Goal: Task Accomplishment & Management: Complete application form

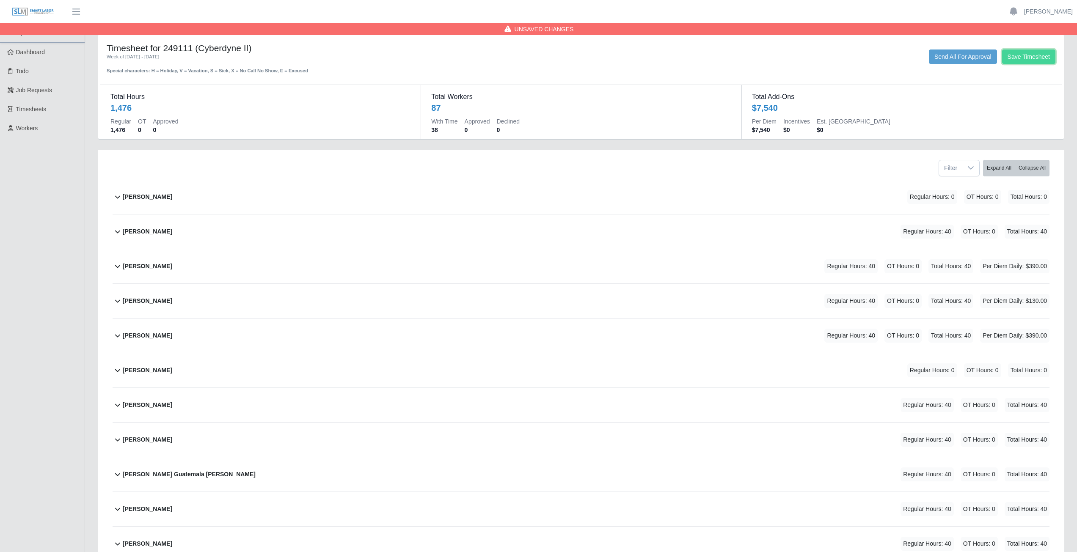
click at [1029, 57] on button "Save Timesheet" at bounding box center [1028, 57] width 53 height 14
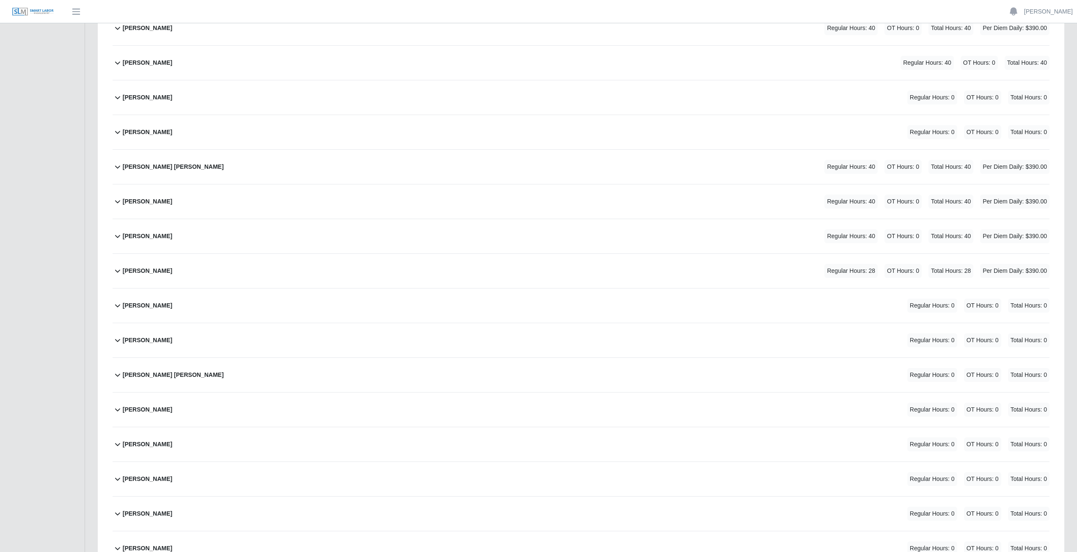
scroll to position [2540, 0]
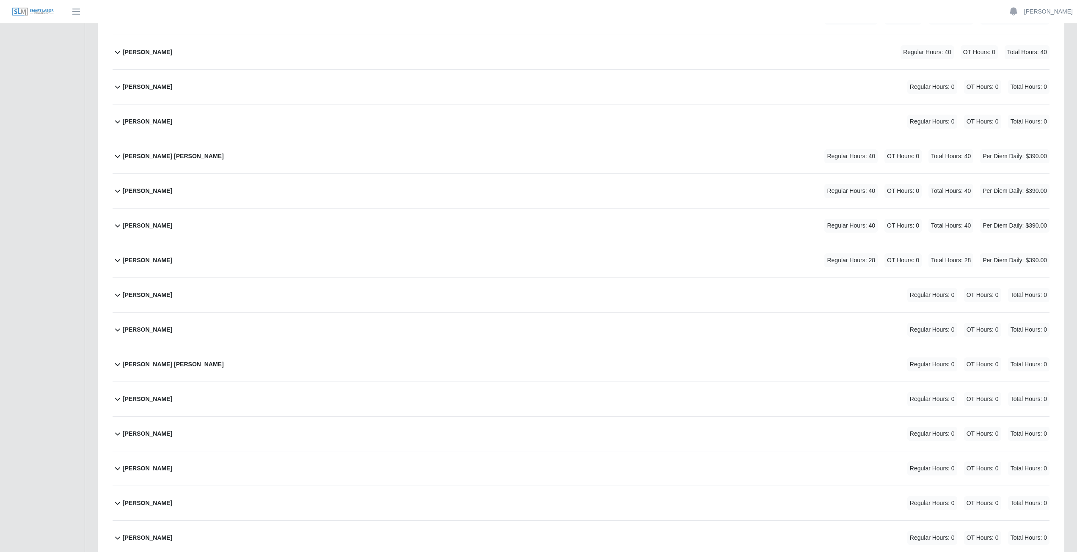
click at [395, 295] on div "Norma Castro Juarez Regular Hours: 0 OT Hours: 0 Total Hours: 0" at bounding box center [586, 295] width 927 height 34
click at [230, 328] on icon at bounding box center [227, 328] width 6 height 3
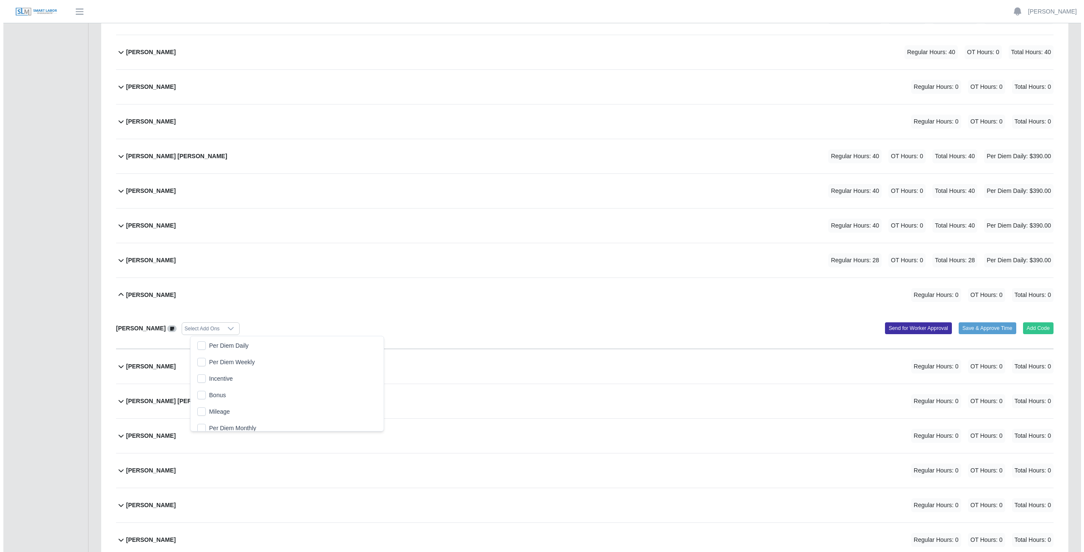
scroll to position [9, 6]
click at [229, 348] on span "Per Diem Daily" at bounding box center [225, 346] width 39 height 9
click at [1036, 328] on button "Add Code" at bounding box center [1034, 329] width 31 height 12
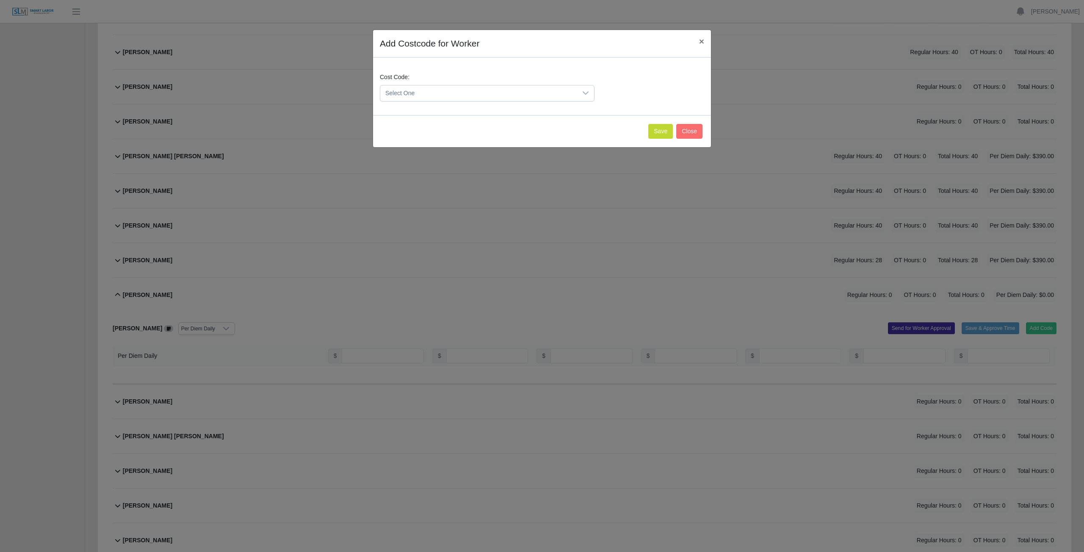
click at [585, 92] on icon at bounding box center [585, 93] width 7 height 7
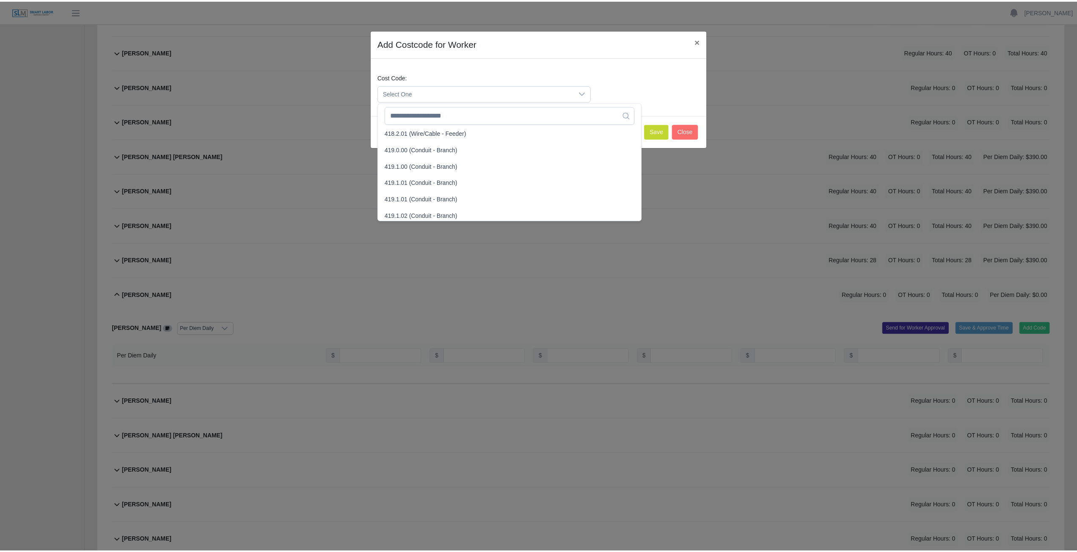
scroll to position [466, 0]
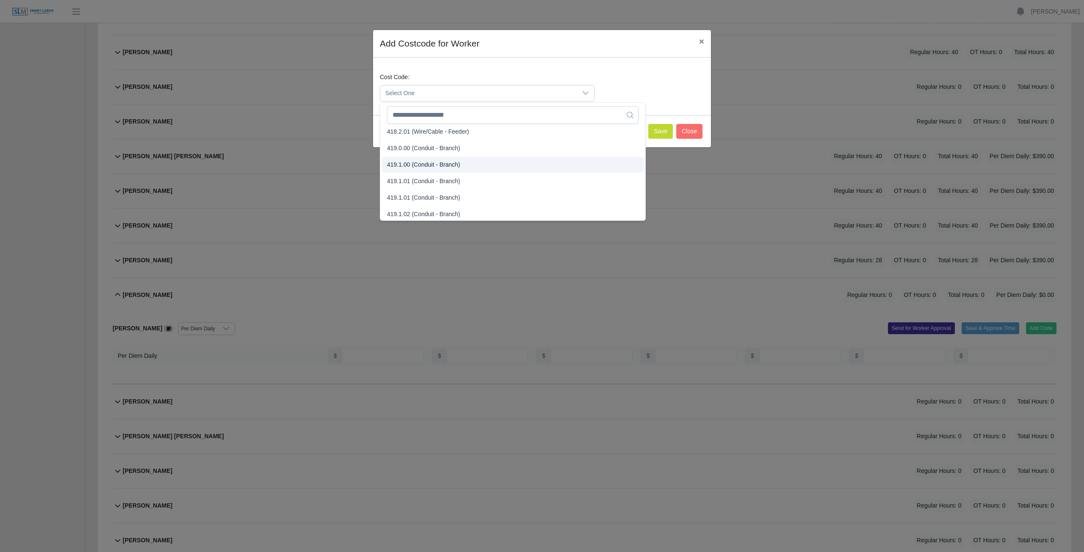
click at [416, 166] on span "419.1.00 (Conduit - Branch)" at bounding box center [423, 164] width 73 height 9
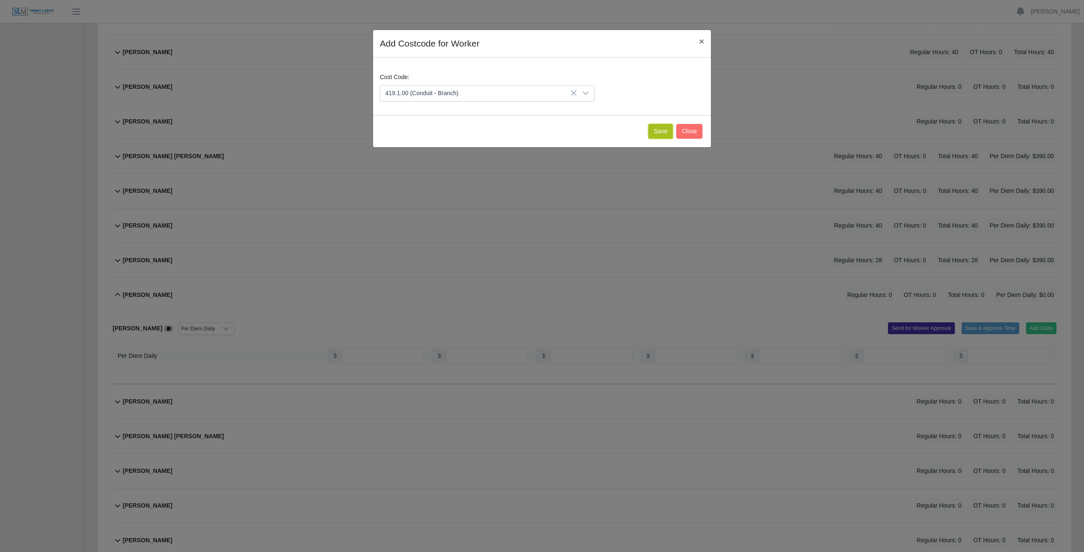
click at [657, 132] on button "Save" at bounding box center [660, 131] width 25 height 15
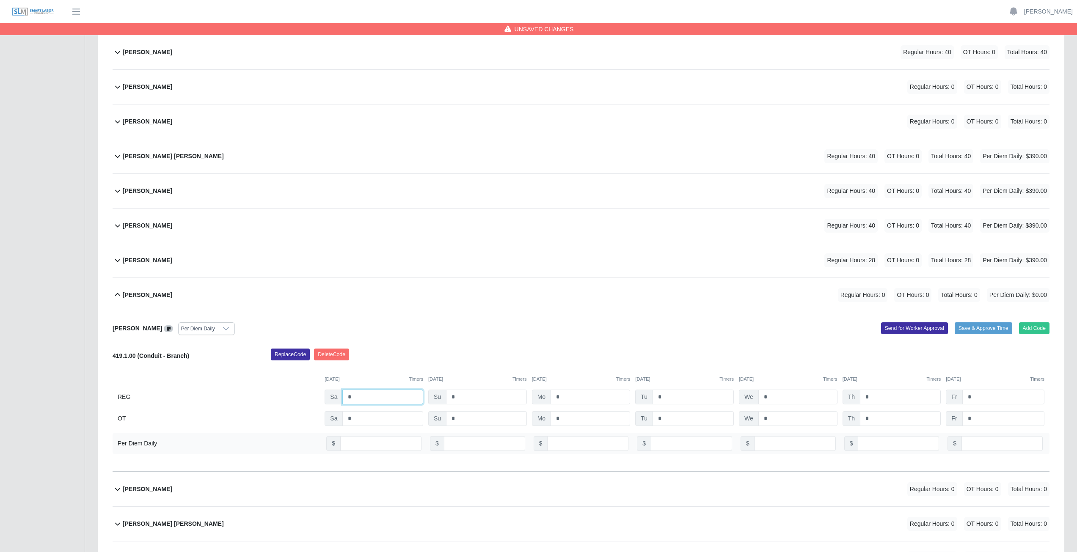
click at [356, 396] on input "*" at bounding box center [382, 397] width 81 height 15
type input "*"
click at [571, 397] on input "*" at bounding box center [591, 397] width 80 height 15
type input "*"
click at [669, 398] on input "*" at bounding box center [693, 397] width 81 height 15
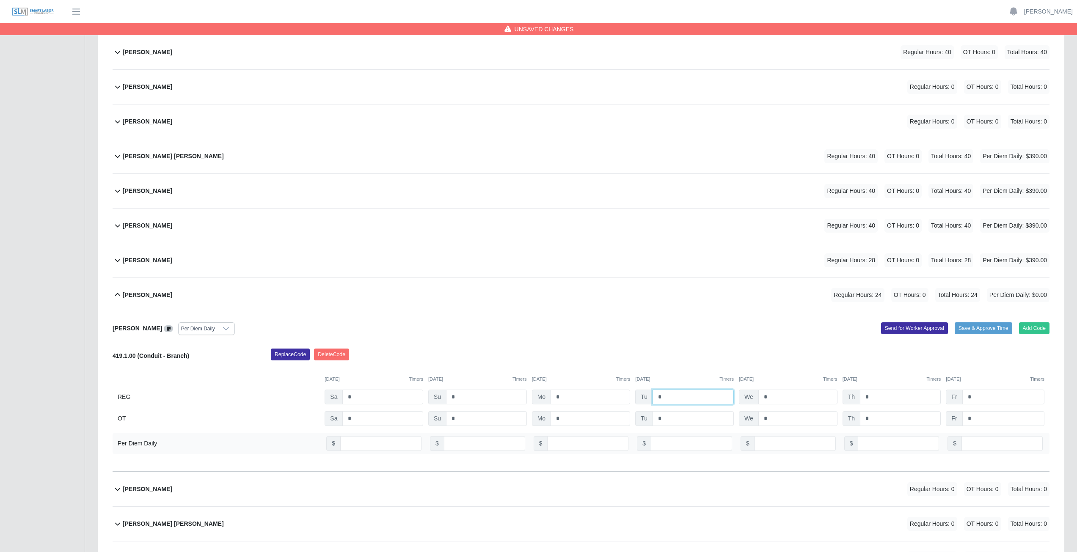
type input "*"
click at [887, 395] on input "*" at bounding box center [900, 397] width 81 height 15
type input "*"
click at [981, 397] on input "*" at bounding box center [1004, 397] width 82 height 15
type input "*"
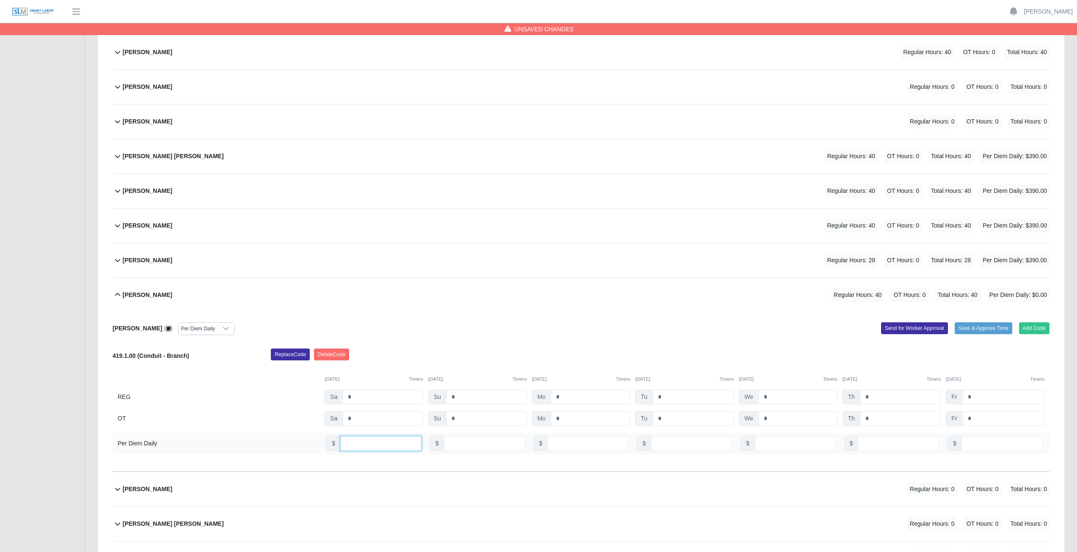
click at [366, 445] on input "number" at bounding box center [380, 443] width 81 height 15
type input "**"
click at [575, 444] on input "number" at bounding box center [587, 443] width 81 height 15
type input "**"
click at [677, 446] on input "number" at bounding box center [691, 443] width 81 height 15
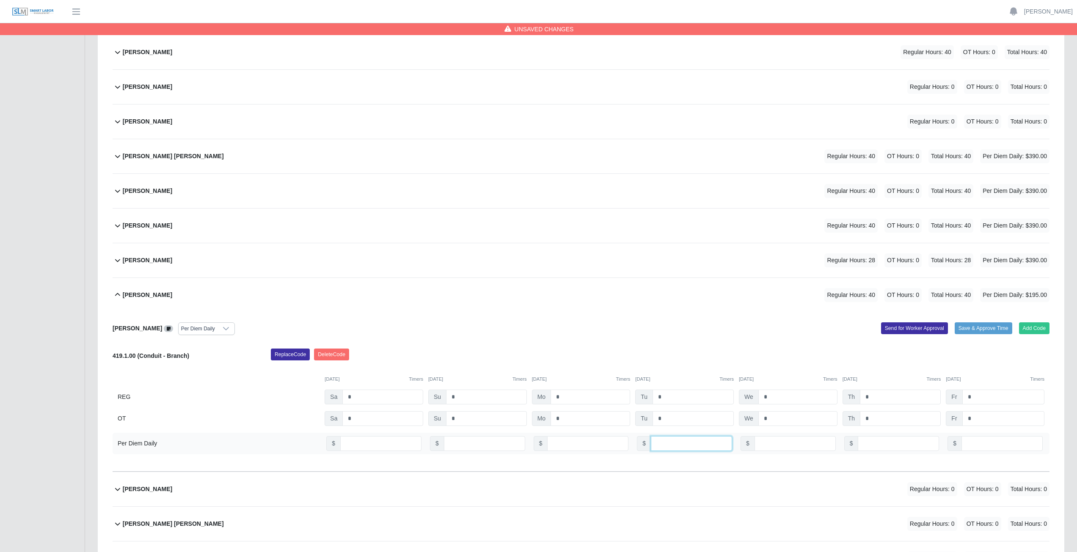
type input "**"
click at [881, 444] on input "number" at bounding box center [898, 443] width 81 height 15
type input "**"
click at [1004, 444] on input "number" at bounding box center [1002, 443] width 81 height 15
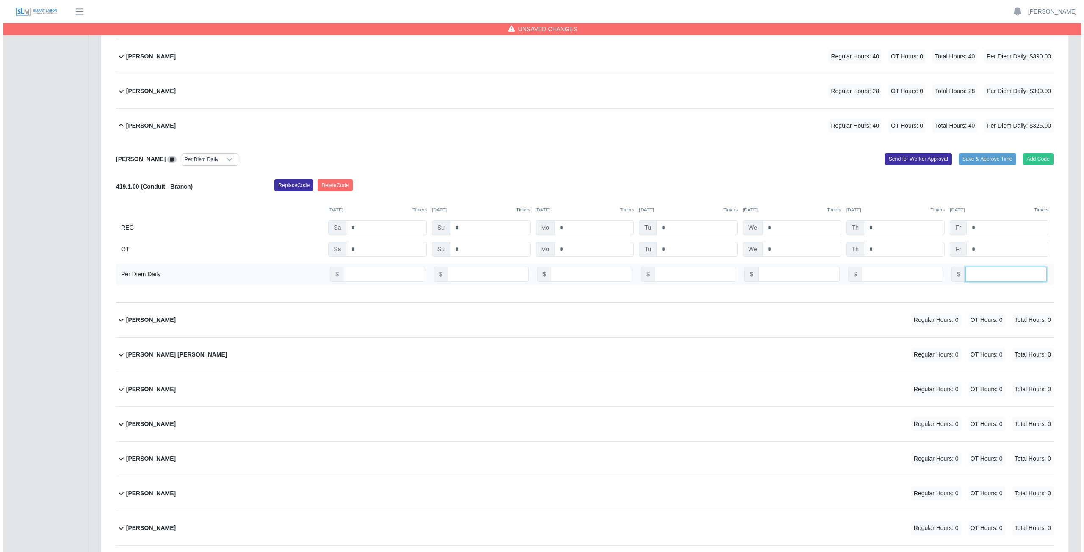
scroll to position [2751, 0]
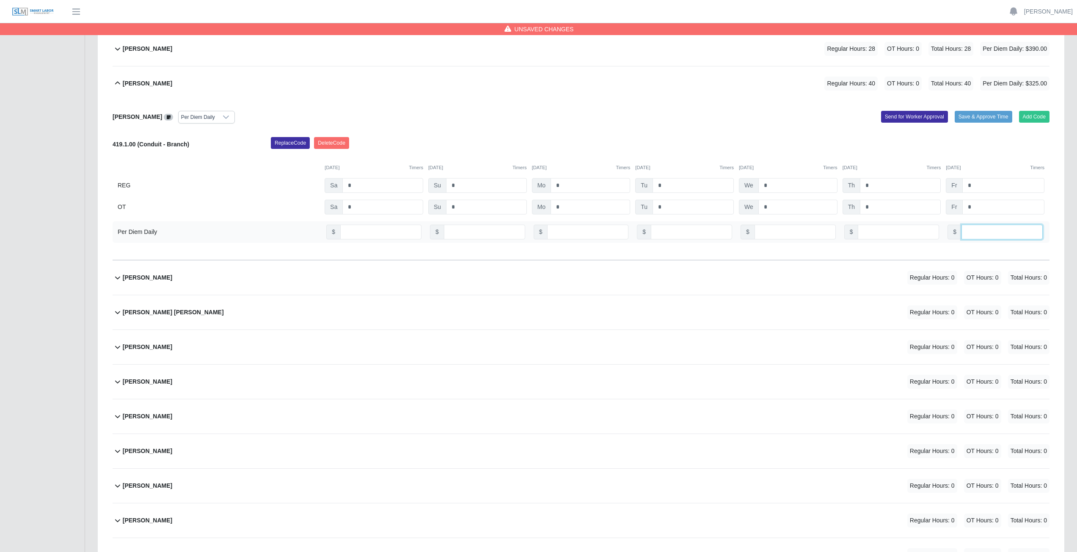
type input "**"
click at [519, 314] on div "Osman Noe Banegas Padilla Regular Hours: 0 OT Hours: 0 Total Hours: 0" at bounding box center [586, 312] width 927 height 34
click at [1030, 348] on button "Add Code" at bounding box center [1034, 346] width 31 height 12
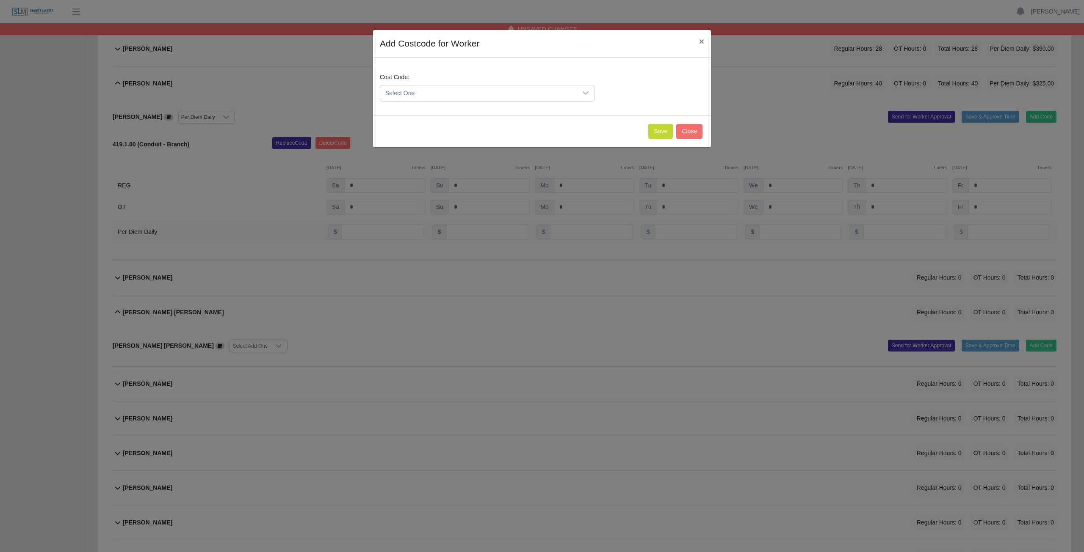
click at [584, 93] on icon at bounding box center [585, 92] width 6 height 3
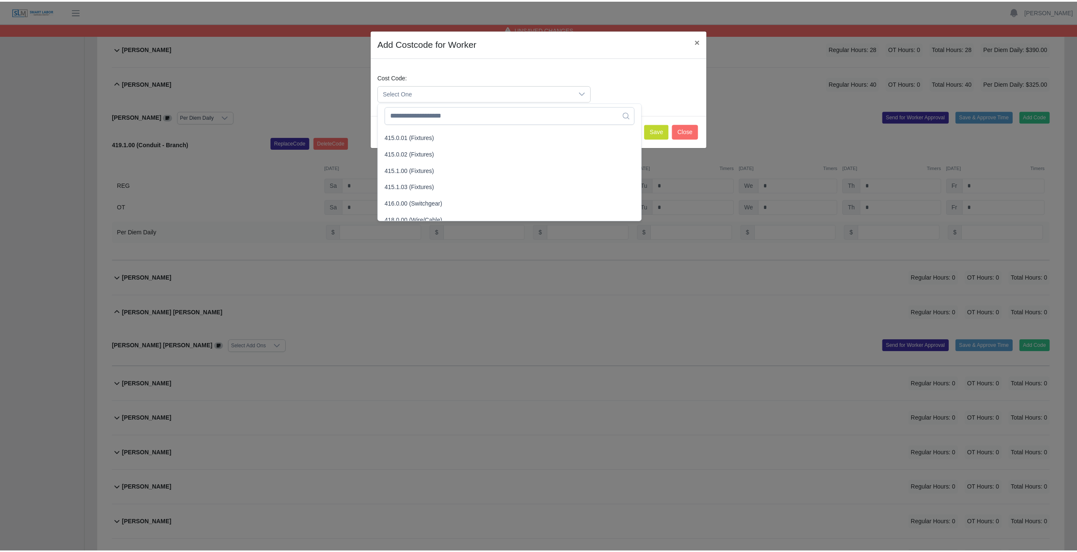
scroll to position [254, 0]
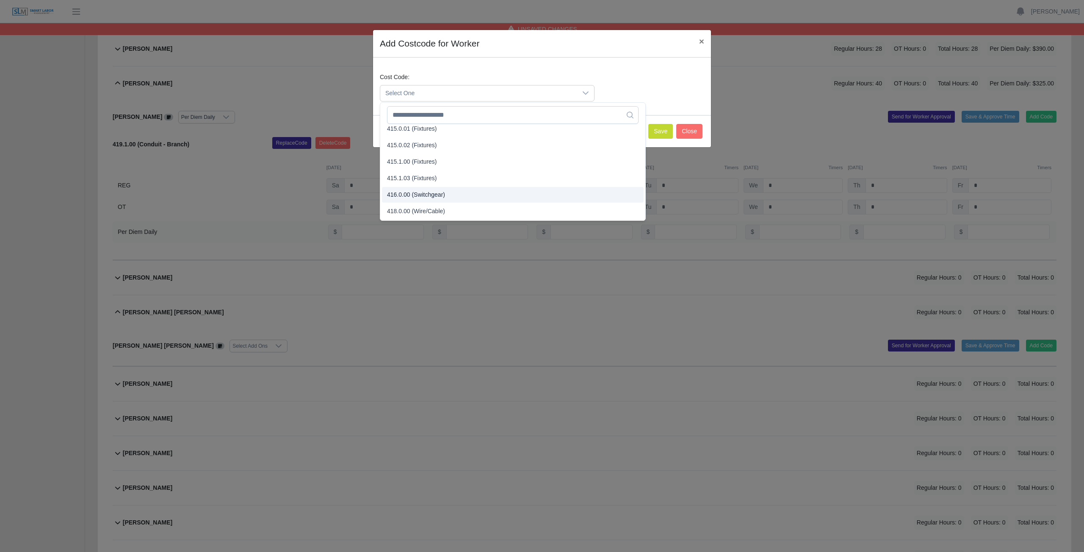
click at [415, 193] on span "416.0.00 (Switchgear)" at bounding box center [416, 194] width 58 height 9
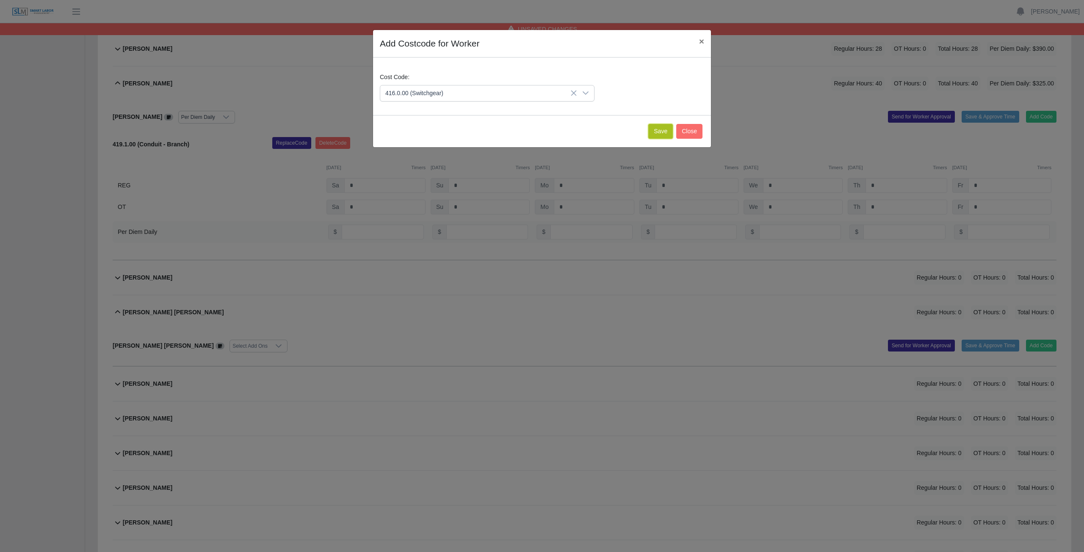
click at [659, 135] on button "Save" at bounding box center [660, 131] width 25 height 15
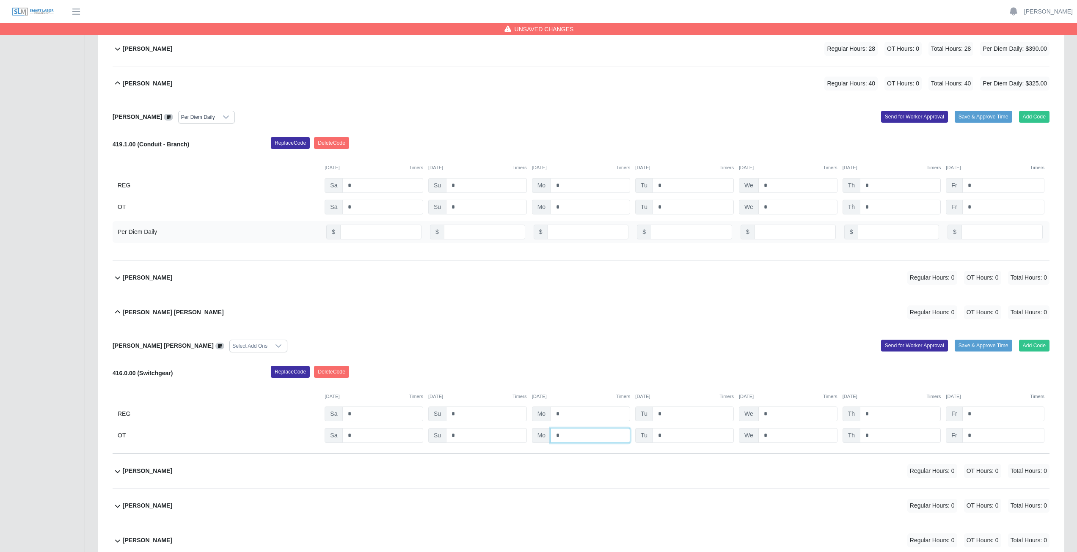
click at [566, 435] on input "*" at bounding box center [591, 435] width 80 height 15
type input "*"
drag, startPoint x: 690, startPoint y: 441, endPoint x: 720, endPoint y: 440, distance: 29.7
click at [690, 441] on input "*" at bounding box center [693, 435] width 81 height 15
type input "*"
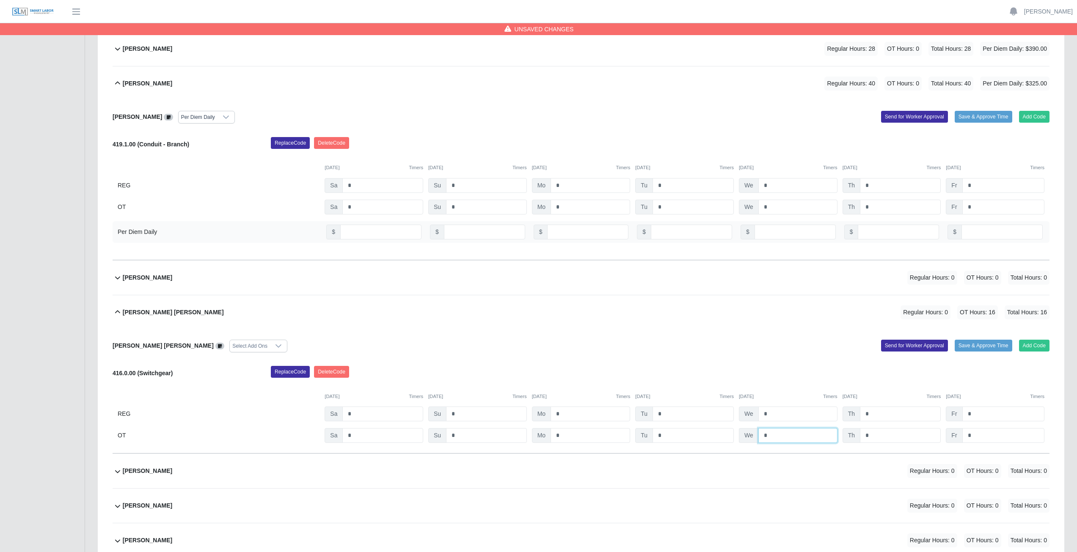
drag, startPoint x: 796, startPoint y: 432, endPoint x: 819, endPoint y: 432, distance: 22.4
click at [796, 432] on input "*" at bounding box center [798, 435] width 79 height 15
type input "*"
drag, startPoint x: 579, startPoint y: 436, endPoint x: 556, endPoint y: 448, distance: 25.7
click at [541, 444] on div "Osman Noe Banegas Padilla Select Add Ons Add Code Save & Approve Time Send for …" at bounding box center [581, 392] width 937 height 124
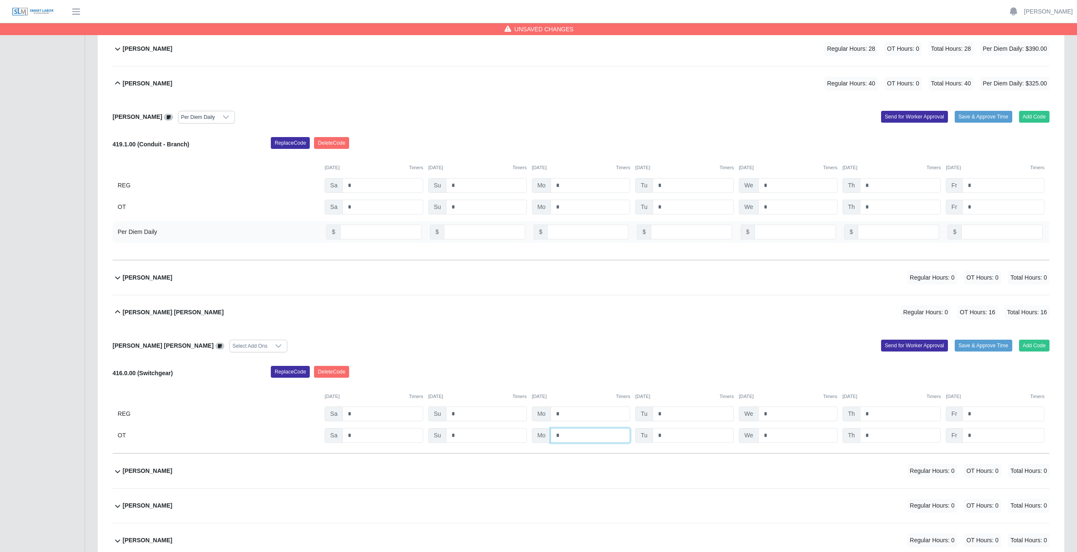
type input "*"
click at [673, 438] on input "*" at bounding box center [693, 435] width 81 height 15
type input "*"
click at [797, 436] on input "*" at bounding box center [798, 435] width 79 height 15
type input "*"
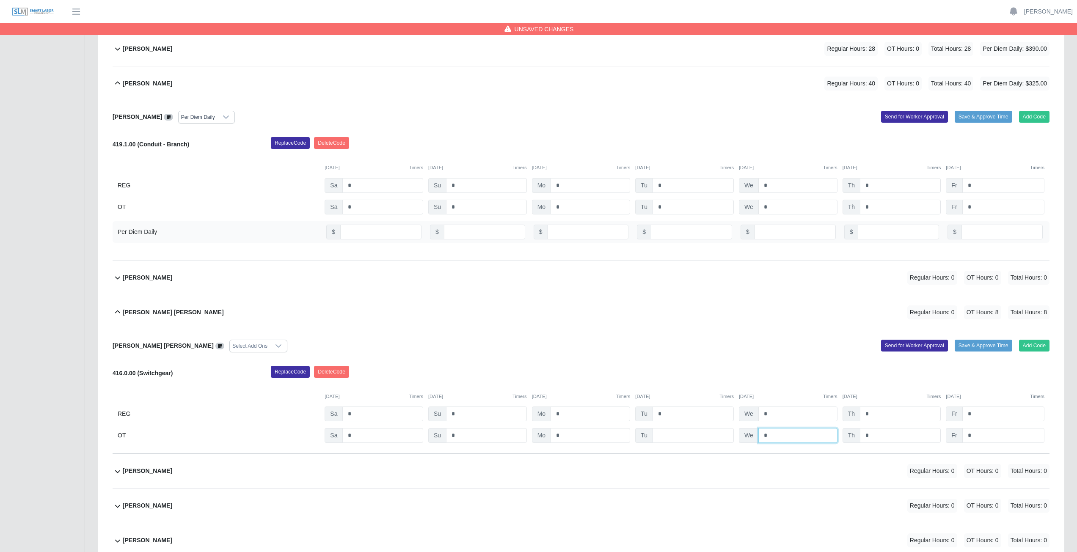
type input "*"
click at [581, 414] on input "*" at bounding box center [591, 414] width 80 height 15
type input "*"
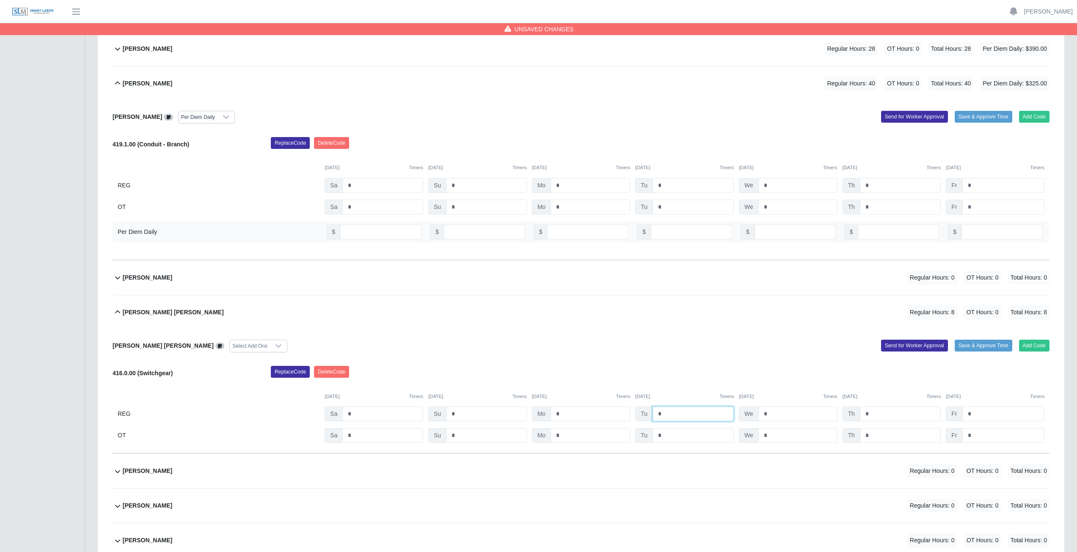
click at [679, 416] on input "*" at bounding box center [693, 414] width 81 height 15
type input "*"
click at [782, 415] on input "*" at bounding box center [798, 414] width 79 height 15
type input "*"
click at [883, 416] on input "*" at bounding box center [900, 414] width 81 height 15
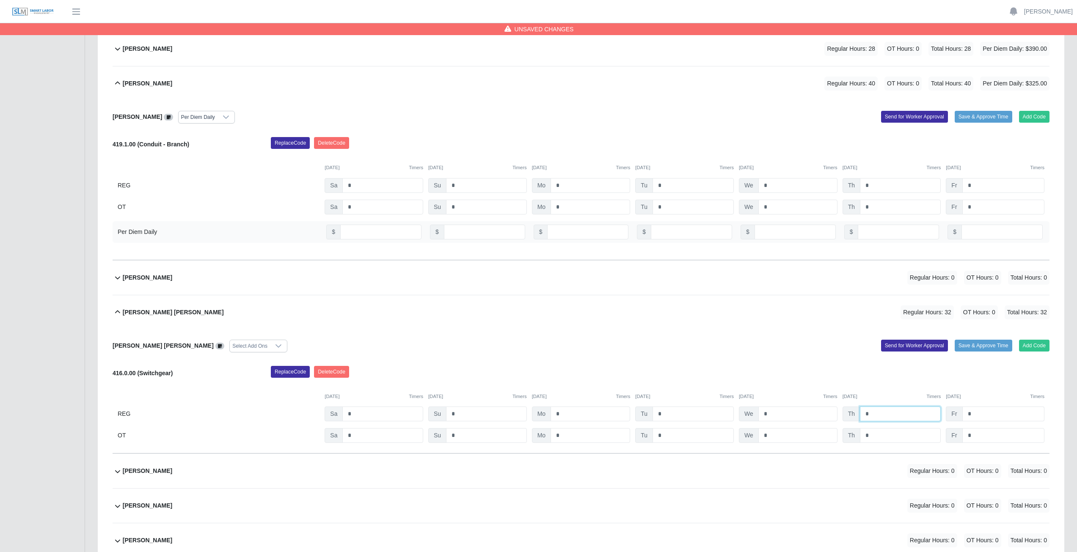
type input "*"
click at [980, 412] on input "*" at bounding box center [1004, 414] width 82 height 15
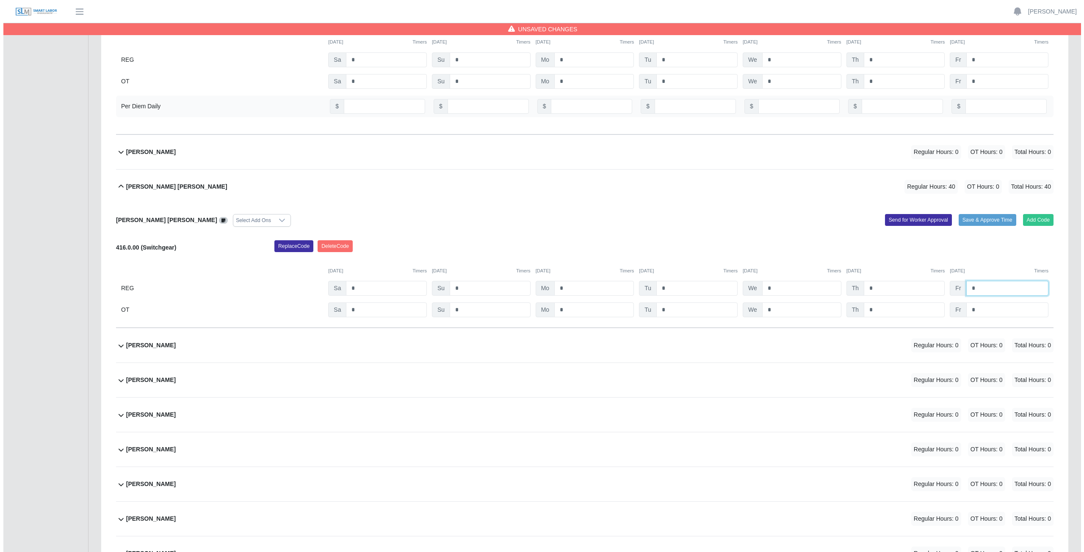
scroll to position [2878, 0]
type input "*"
click at [453, 349] on div "Osmany Aguilar Regular Hours: 0 OT Hours: 0 Total Hours: 0" at bounding box center [586, 344] width 927 height 34
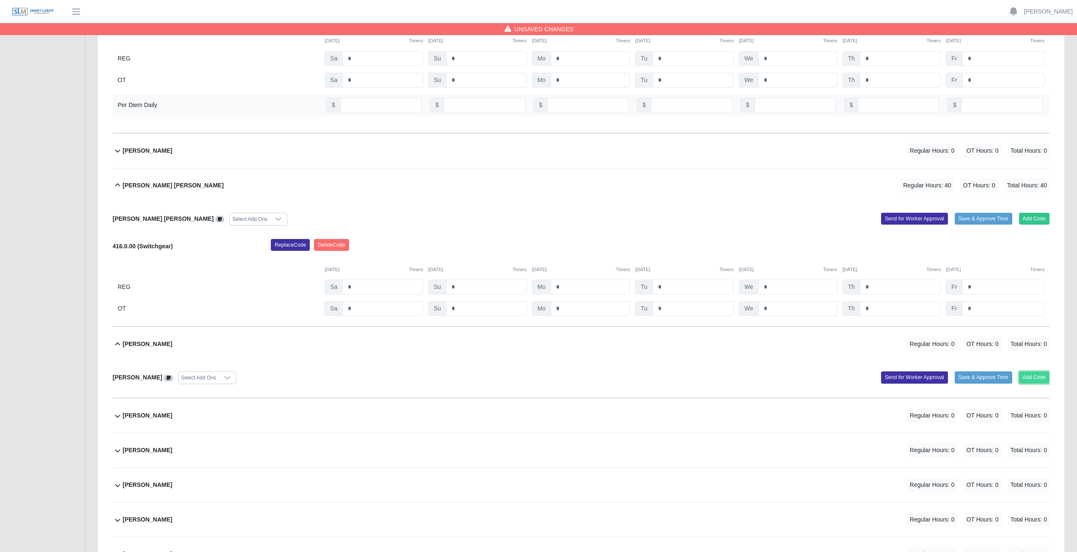
click at [1035, 376] on button "Add Code" at bounding box center [1034, 378] width 31 height 12
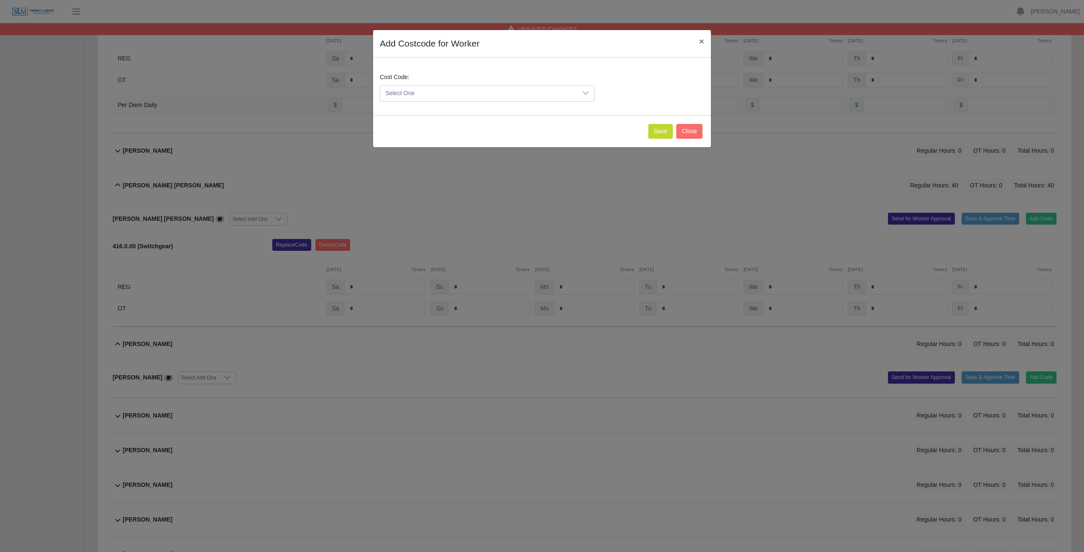
click at [581, 94] on div at bounding box center [585, 94] width 17 height 16
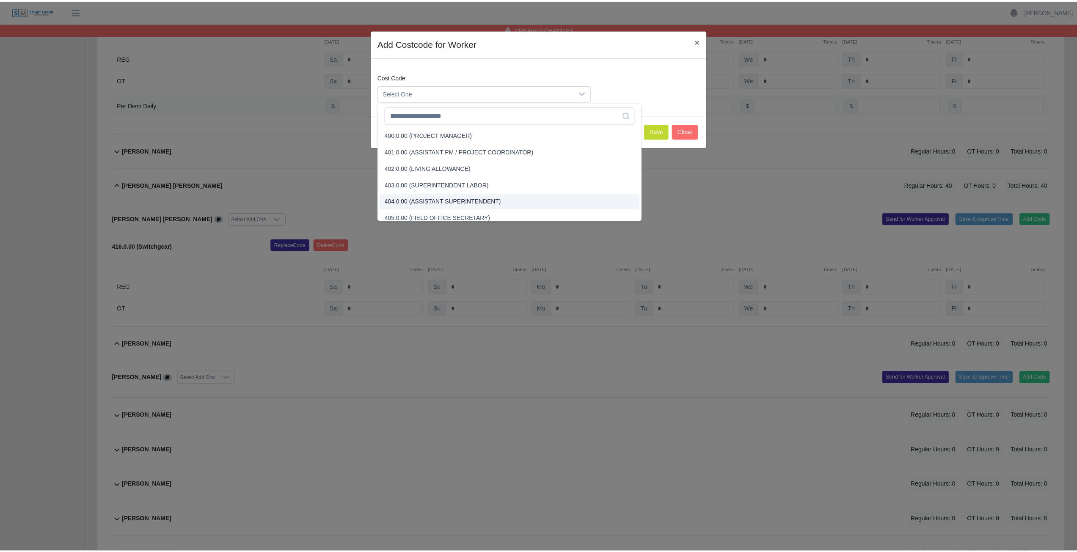
scroll to position [127, 0]
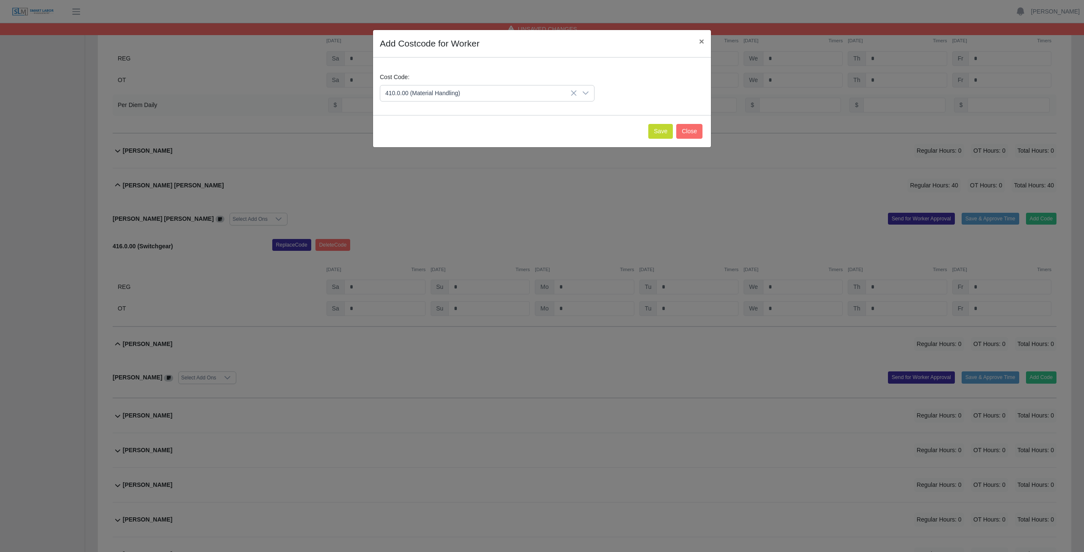
click at [421, 174] on span "410.0.00 (Material Handling)" at bounding box center [424, 173] width 75 height 9
click at [657, 130] on button "Save" at bounding box center [660, 131] width 25 height 15
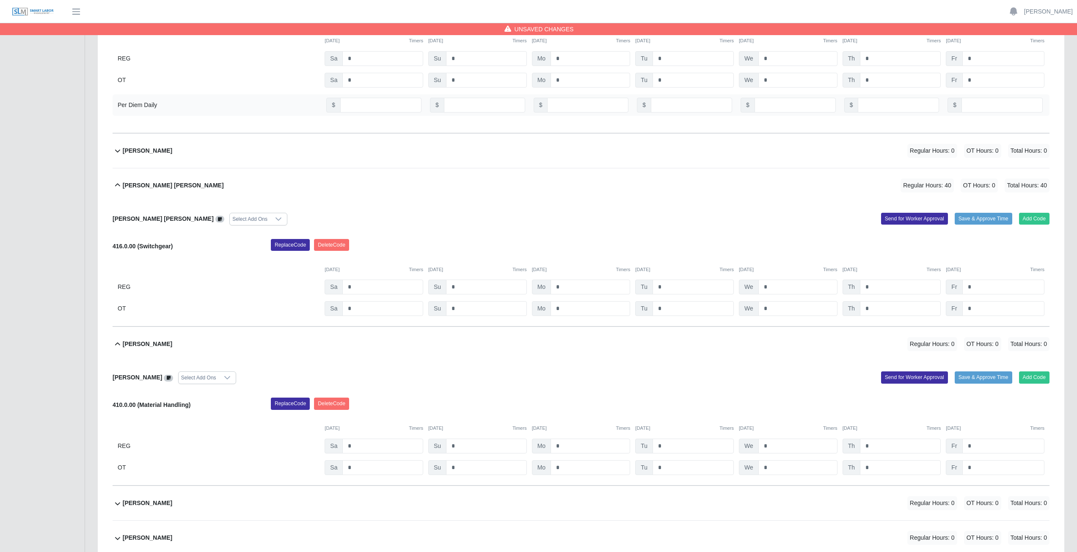
scroll to position [2921, 0]
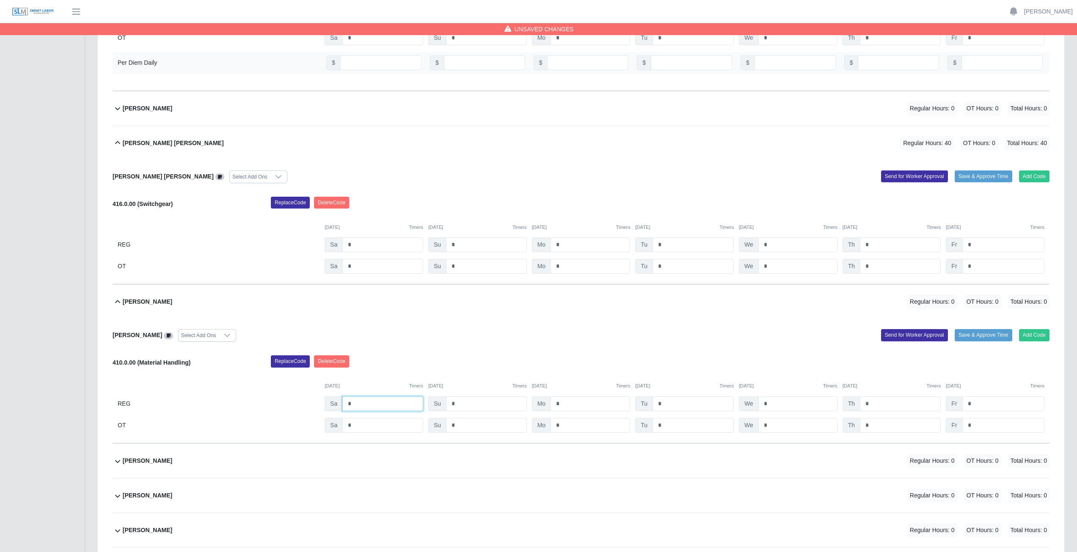
click at [367, 404] on input "*" at bounding box center [382, 404] width 81 height 15
type input "*"
drag, startPoint x: 568, startPoint y: 404, endPoint x: 601, endPoint y: 404, distance: 33.0
click at [568, 404] on input "*" at bounding box center [591, 404] width 80 height 15
type input "*"
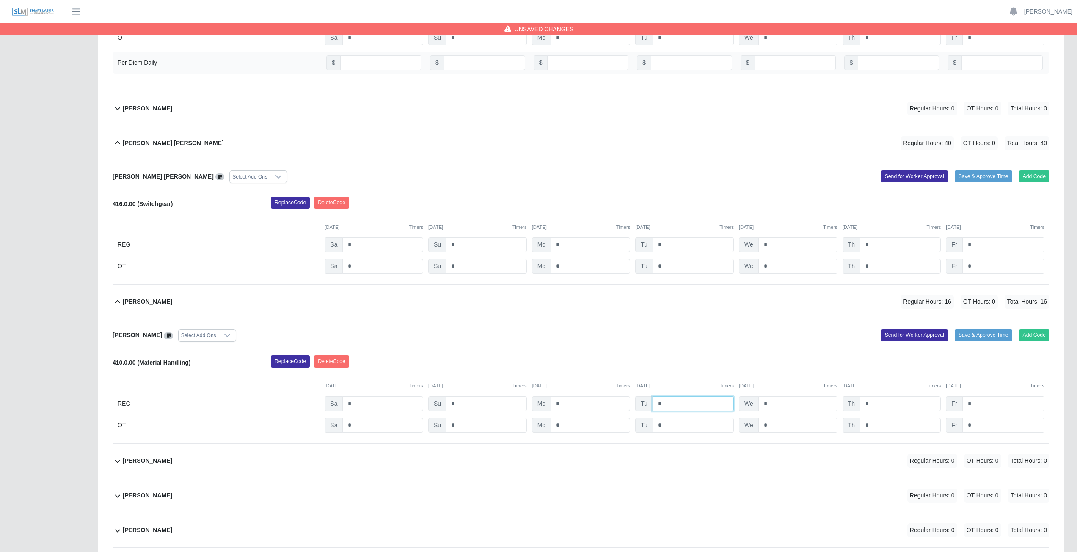
click at [678, 406] on input "*" at bounding box center [693, 404] width 81 height 15
type input "*"
click at [775, 404] on input "*" at bounding box center [798, 404] width 79 height 15
type input "*"
click at [876, 403] on input "*" at bounding box center [900, 404] width 81 height 15
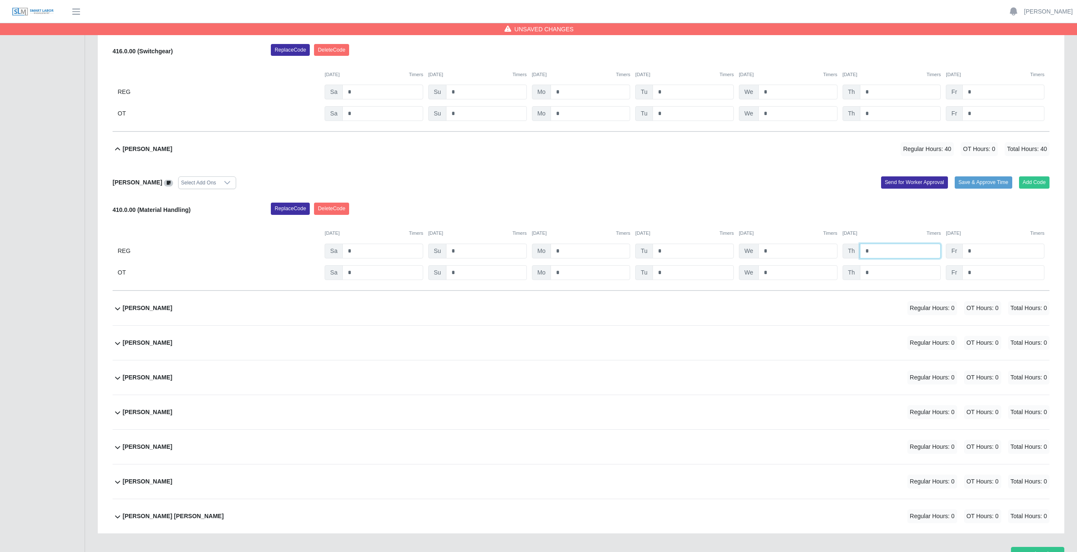
scroll to position [3090, 0]
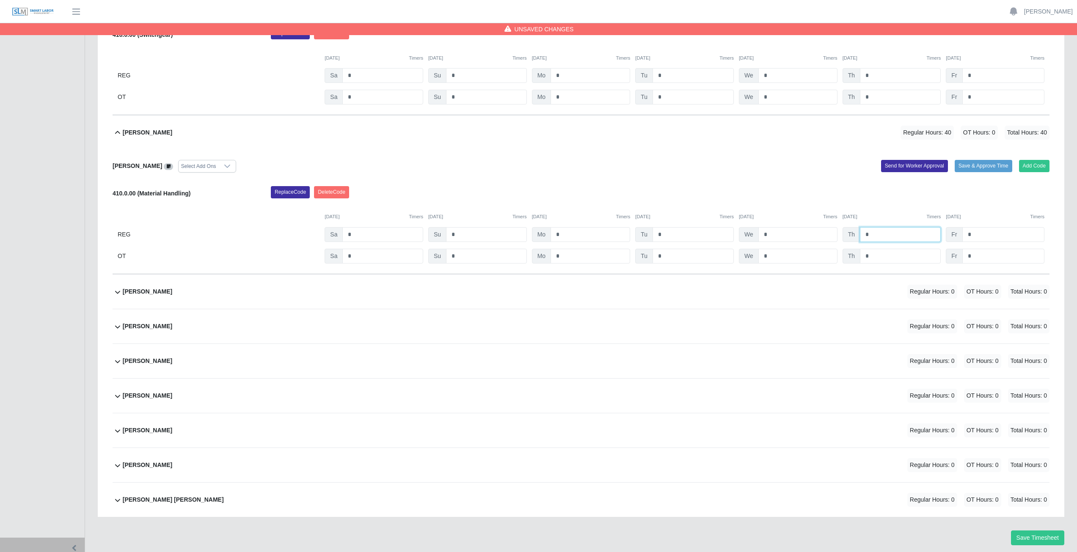
type input "*"
click at [322, 290] on div "Rene Centeno Navas Regular Hours: 0 OT Hours: 0 Total Hours: 0" at bounding box center [586, 292] width 927 height 34
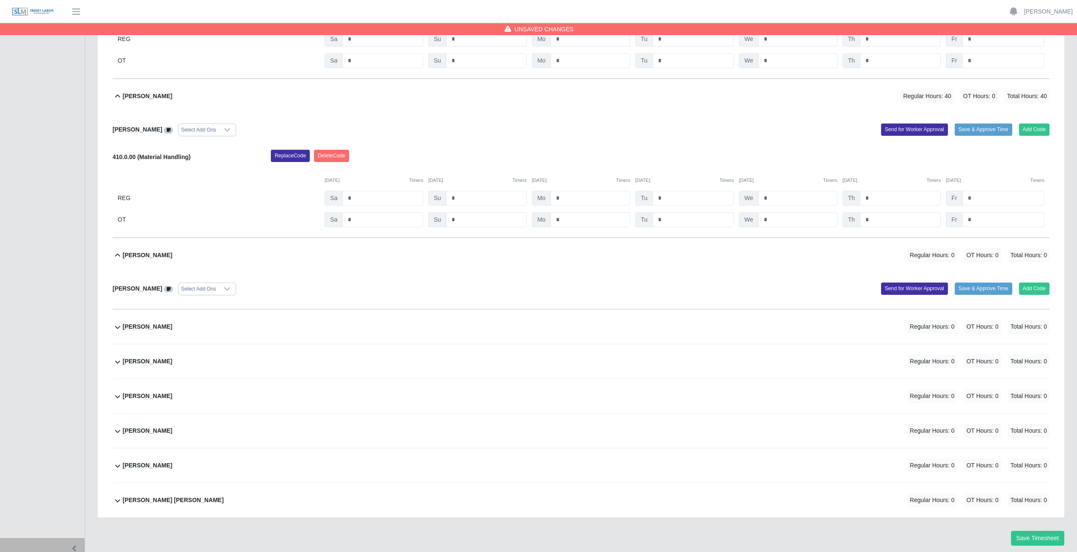
scroll to position [3127, 0]
click at [231, 287] on icon at bounding box center [227, 288] width 7 height 7
click at [225, 307] on span "Per Diem Daily" at bounding box center [223, 305] width 39 height 9
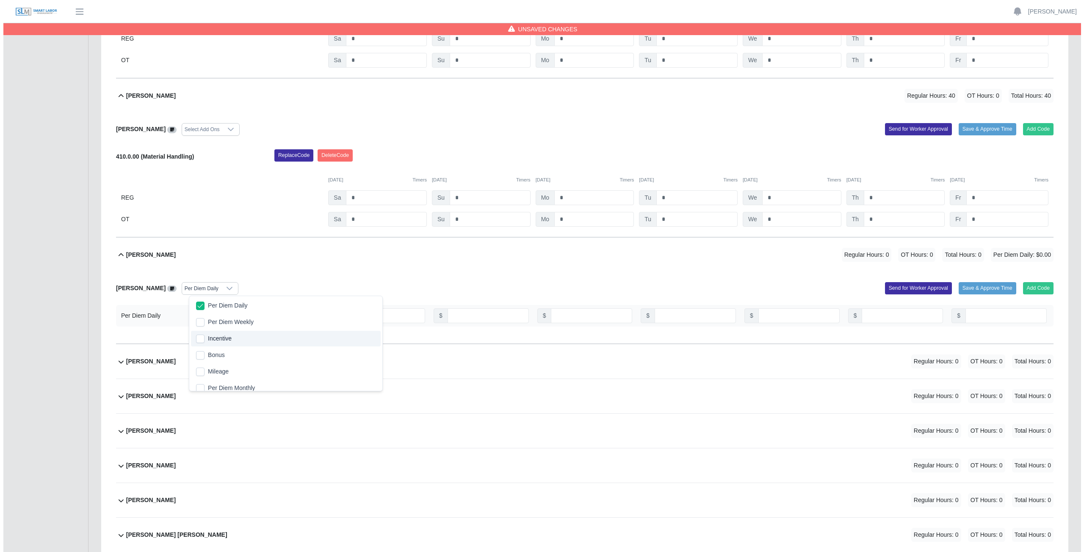
scroll to position [3162, 0]
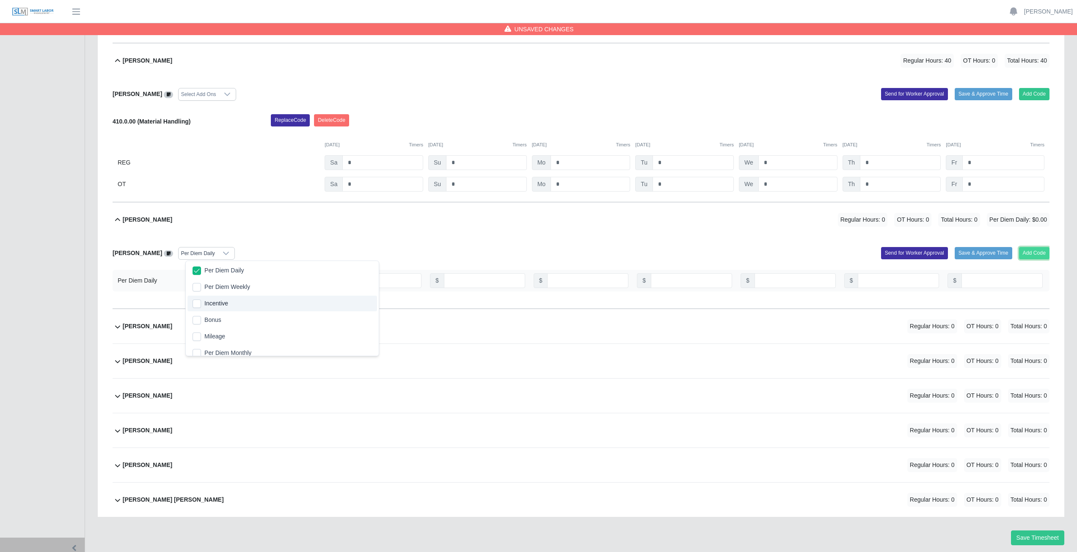
click at [1033, 253] on button "Add Code" at bounding box center [1034, 253] width 31 height 12
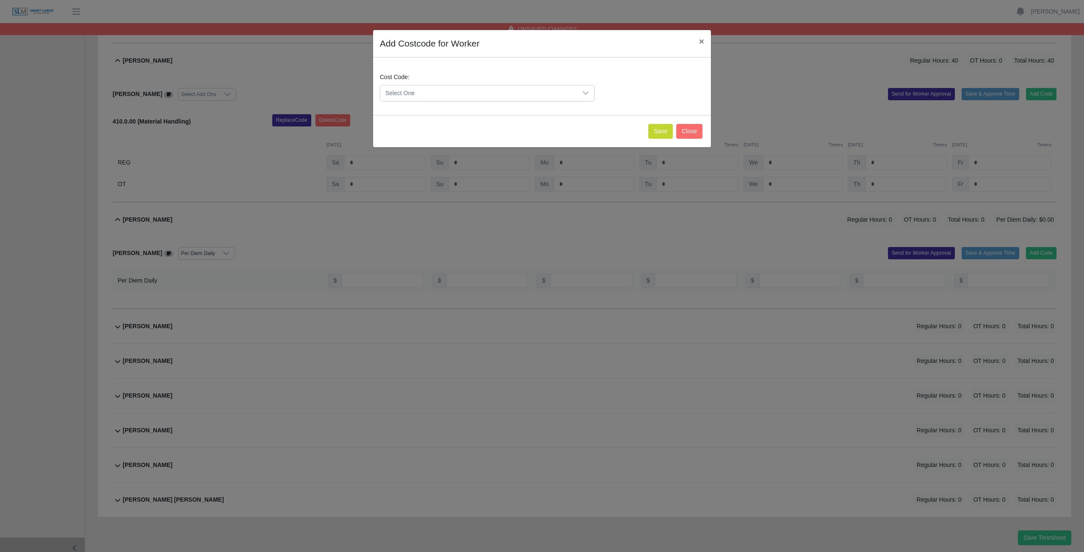
click at [586, 93] on icon at bounding box center [585, 93] width 7 height 7
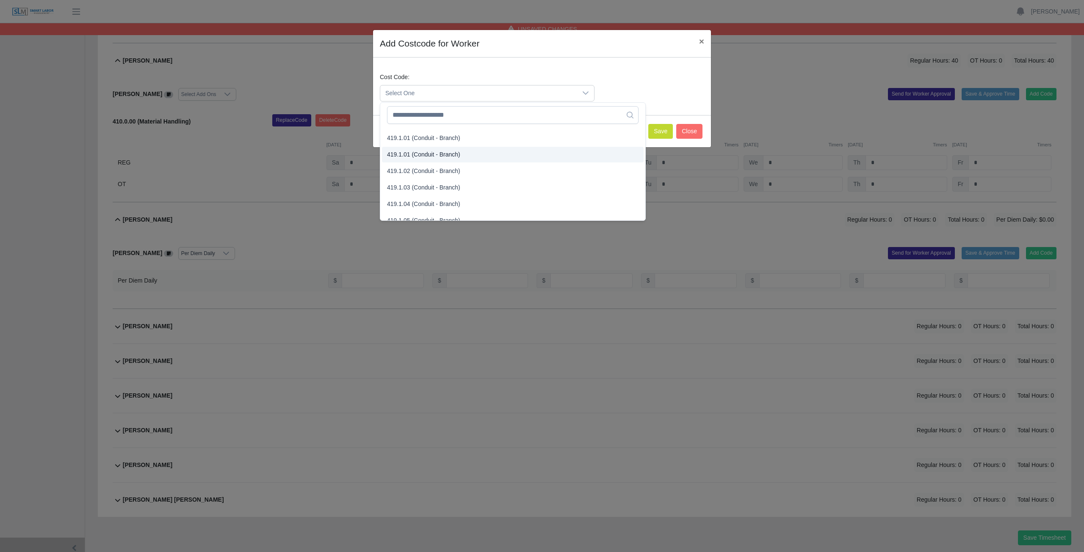
scroll to position [550, 0]
click at [414, 213] on span "419.2.00 (Conduit - Feeder)" at bounding box center [423, 212] width 73 height 9
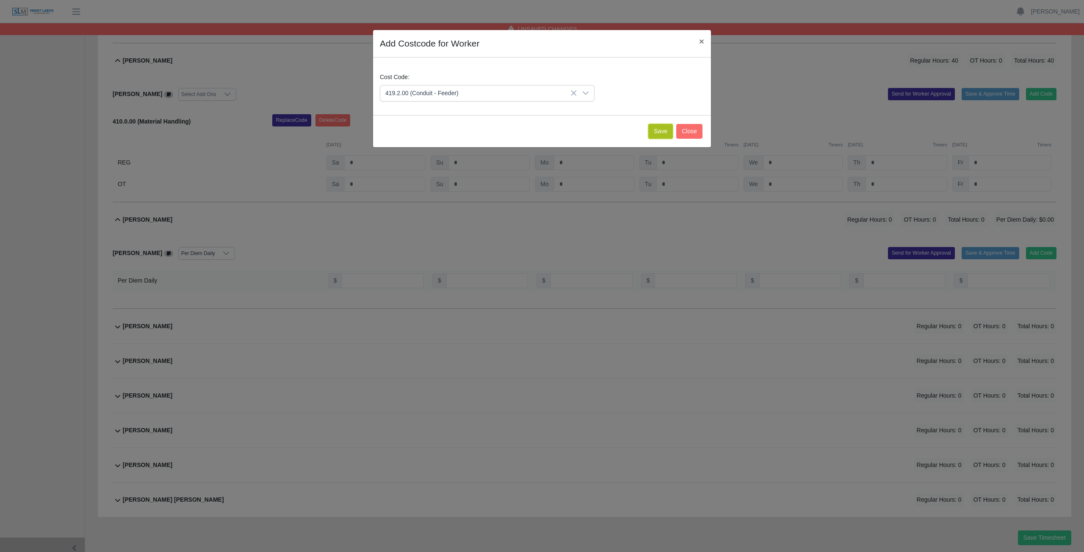
click at [659, 132] on button "Save" at bounding box center [660, 131] width 25 height 15
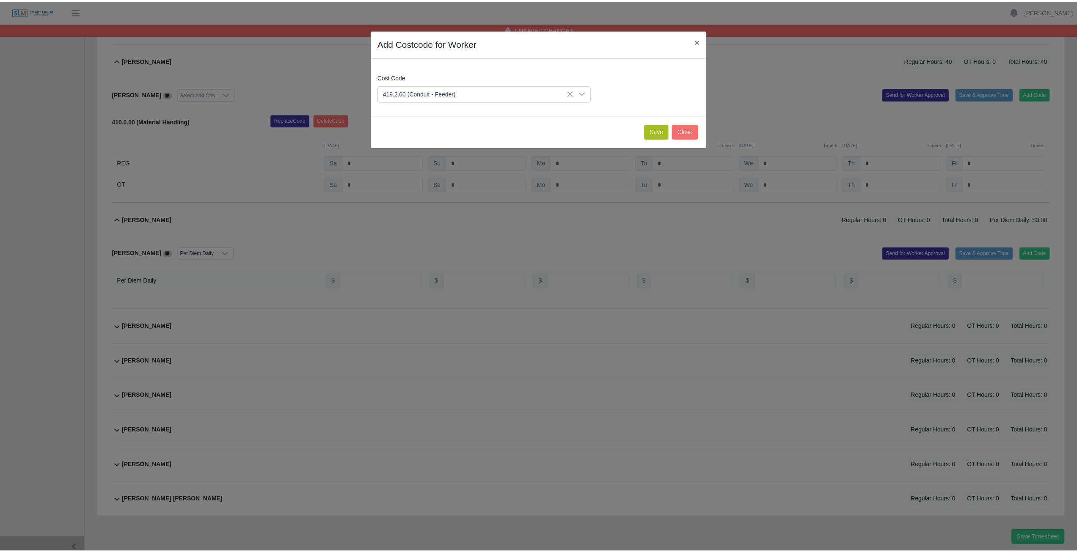
scroll to position [3250, 0]
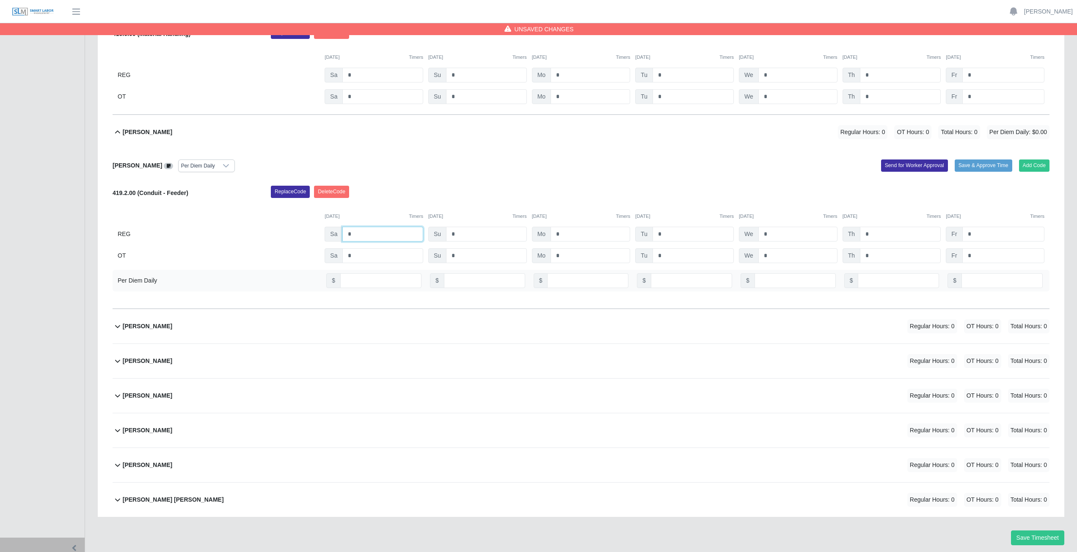
click at [362, 234] on input "*" at bounding box center [382, 234] width 81 height 15
type input "**"
click at [572, 234] on input "*" at bounding box center [591, 234] width 80 height 15
type input "***"
click at [677, 237] on input "*" at bounding box center [693, 234] width 81 height 15
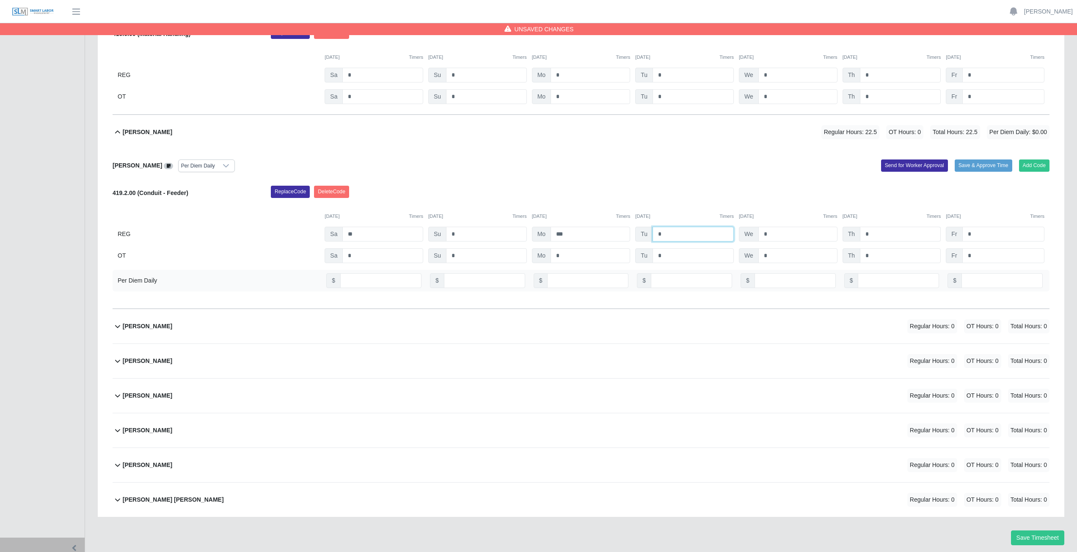
type input "*"
click at [873, 235] on input "*" at bounding box center [900, 234] width 81 height 15
type input "**"
click at [982, 233] on input "*" at bounding box center [1004, 234] width 82 height 15
type input "***"
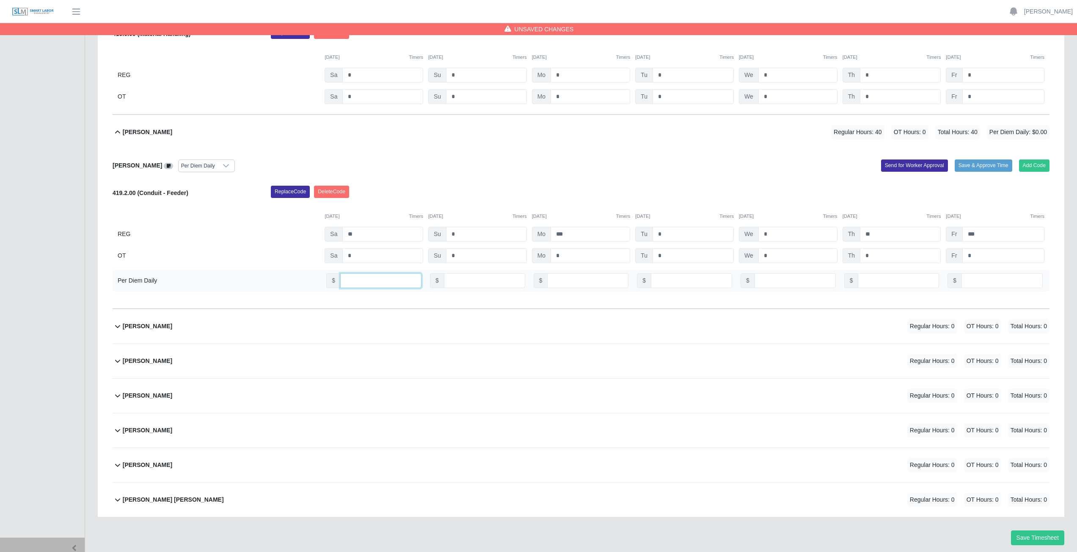
click at [377, 282] on input "number" at bounding box center [380, 280] width 81 height 15
type input "**"
click at [899, 280] on input "number" at bounding box center [898, 280] width 81 height 15
type input "**"
click at [991, 281] on input "number" at bounding box center [1002, 280] width 81 height 15
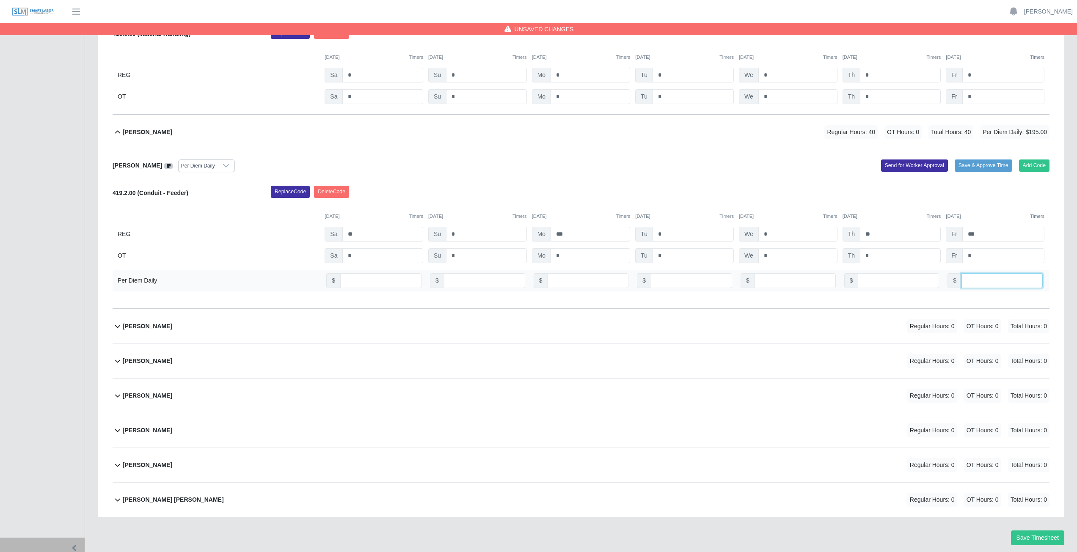
type input "**"
click at [171, 167] on icon at bounding box center [169, 166] width 4 height 5
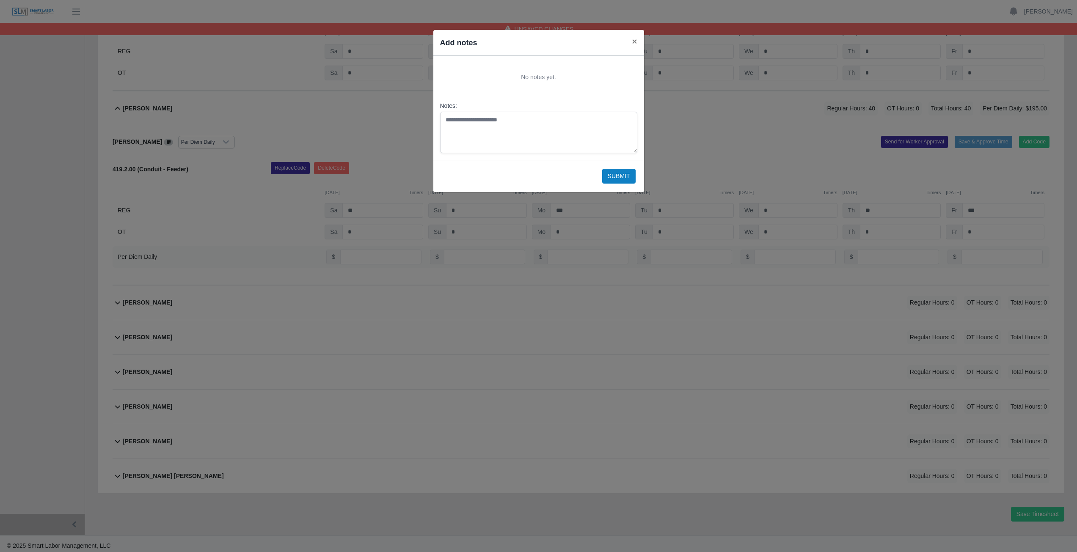
scroll to position [3277, 0]
click at [164, 134] on link at bounding box center [168, 137] width 9 height 7
click at [471, 120] on textarea "Notes:" at bounding box center [538, 132] width 197 height 41
click at [450, 121] on textarea "**********" at bounding box center [538, 132] width 197 height 41
click at [452, 120] on textarea "**********" at bounding box center [538, 132] width 197 height 41
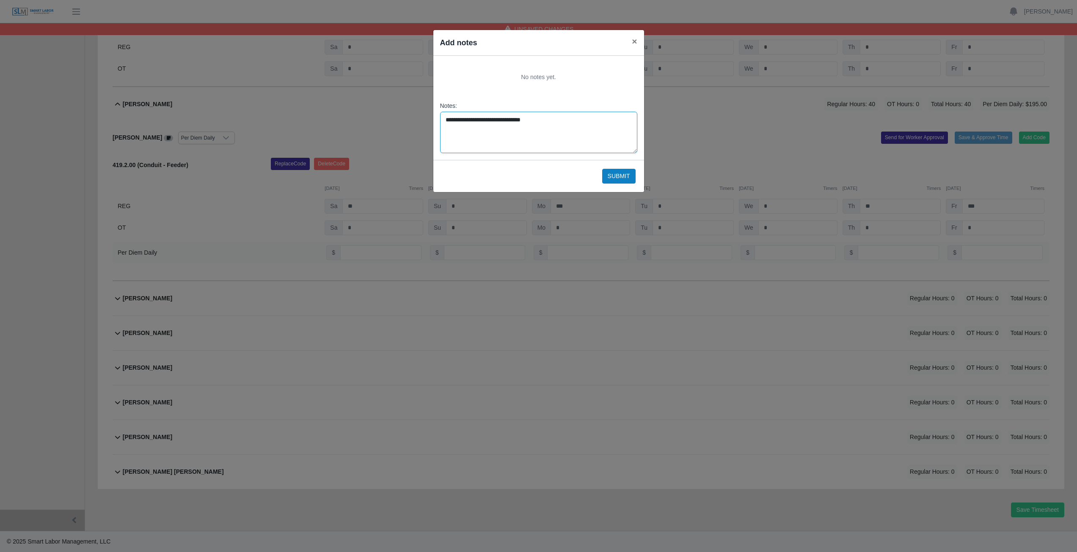
click at [445, 132] on textarea "**********" at bounding box center [538, 132] width 197 height 41
drag, startPoint x: 557, startPoint y: 38, endPoint x: 535, endPoint y: 70, distance: 39.2
click at [542, 101] on div "**********" at bounding box center [539, 111] width 212 height 163
click at [525, 42] on div "Add notes ×" at bounding box center [538, 43] width 211 height 26
click at [458, 136] on textarea "**********" at bounding box center [538, 132] width 197 height 41
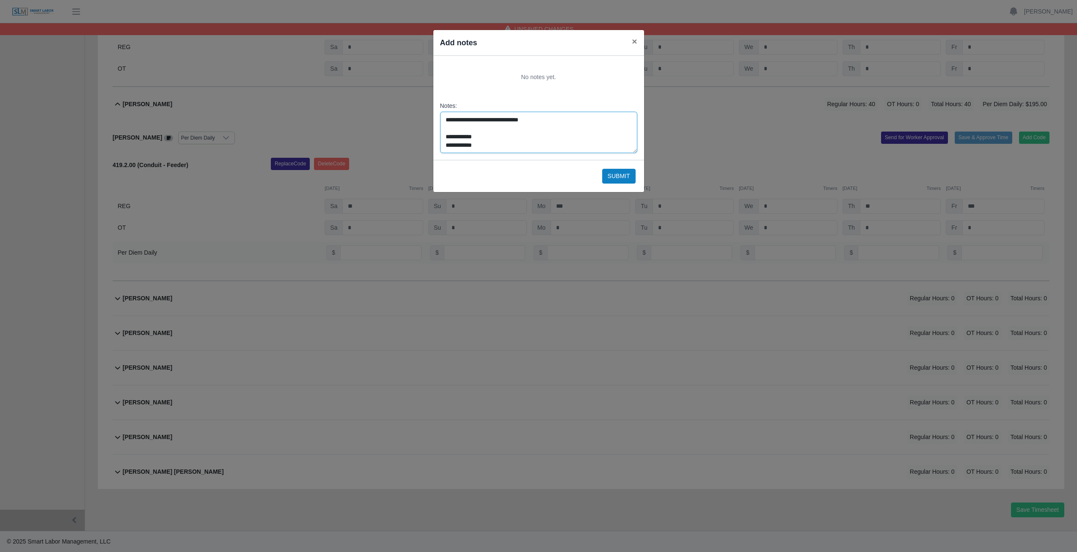
scroll to position [5, 0]
type textarea "**********"
click at [617, 177] on button "Submit" at bounding box center [618, 176] width 33 height 15
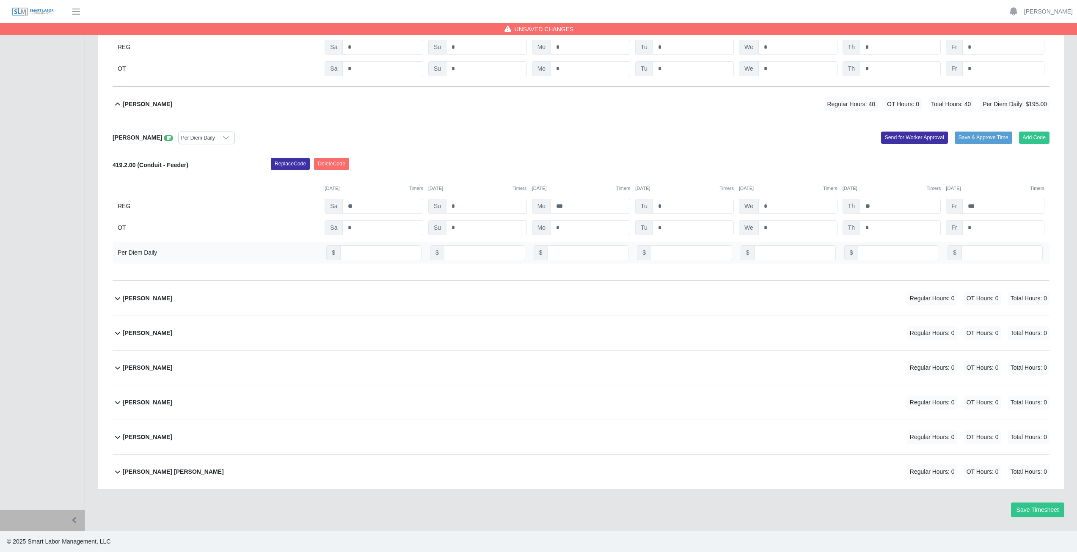
click at [438, 302] on div "Samy Solteros Regular Hours: 0 OT Hours: 0 Total Hours: 0" at bounding box center [586, 298] width 927 height 34
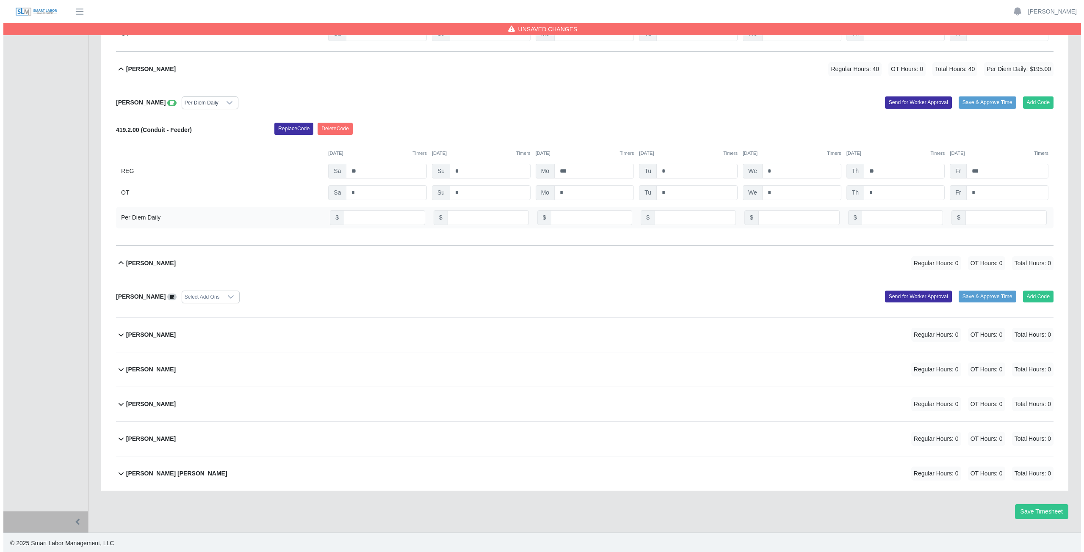
scroll to position [3314, 0]
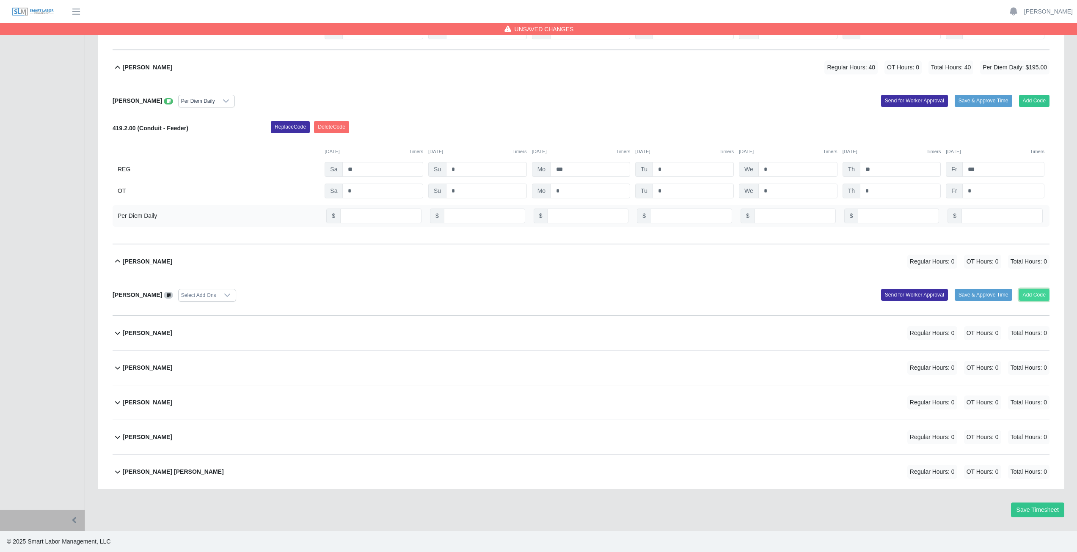
click at [1033, 295] on button "Add Code" at bounding box center [1034, 295] width 31 height 12
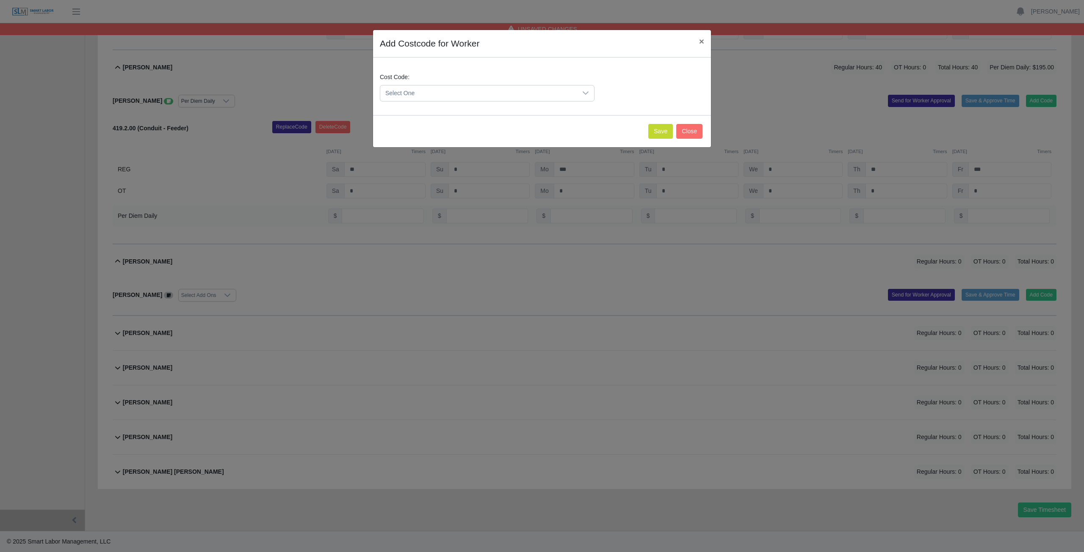
click at [451, 94] on span "Select One" at bounding box center [478, 94] width 197 height 16
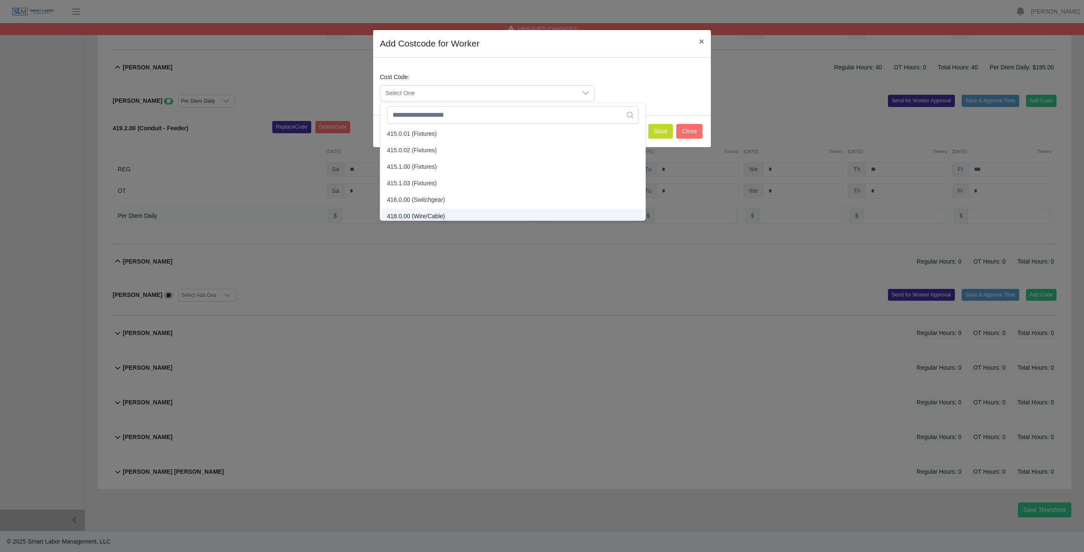
scroll to position [262, 0]
click at [411, 189] on span "416.0.00 (Switchgear)" at bounding box center [416, 186] width 58 height 9
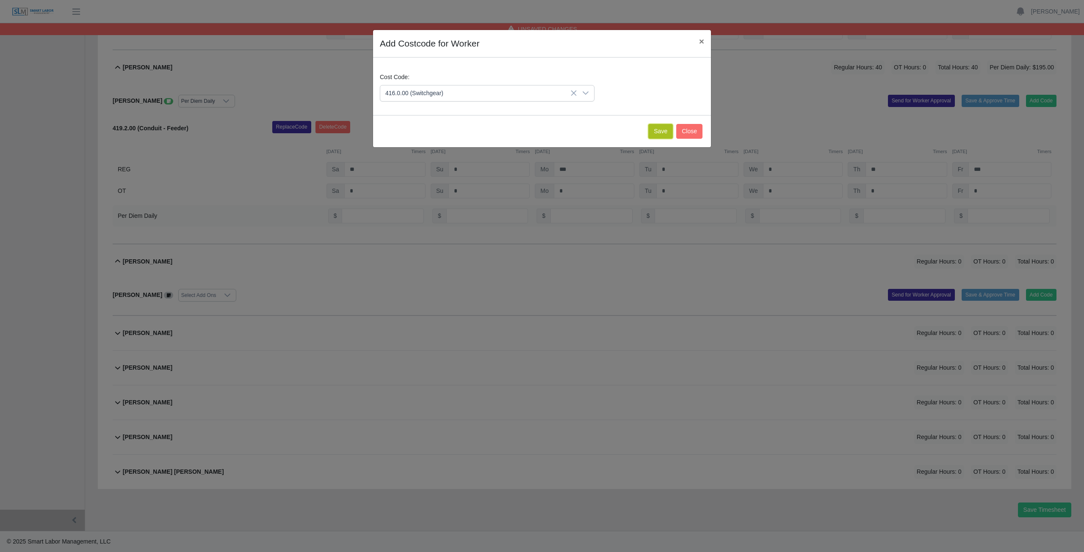
click at [659, 132] on button "Save" at bounding box center [660, 131] width 25 height 15
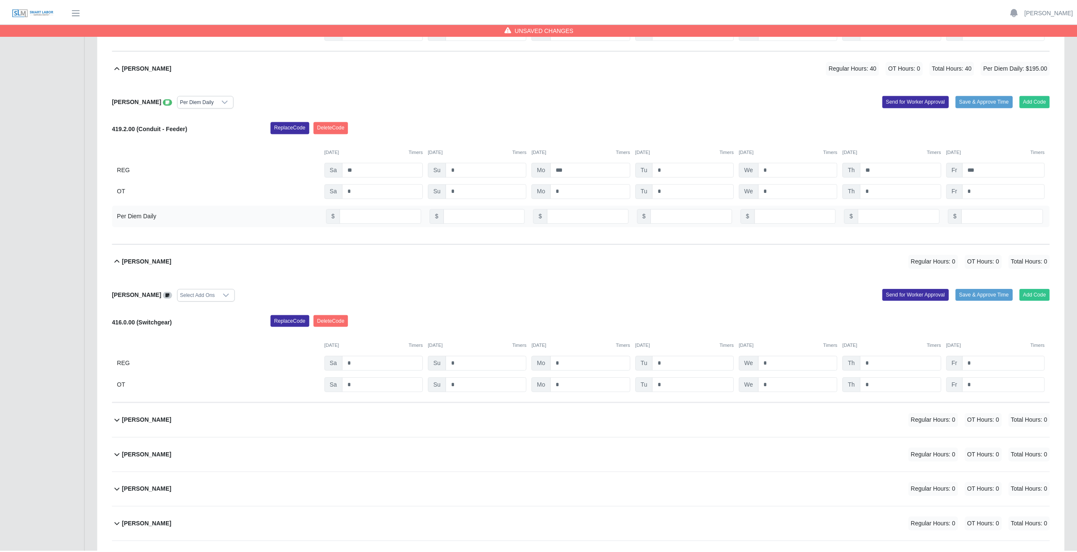
scroll to position [3402, 0]
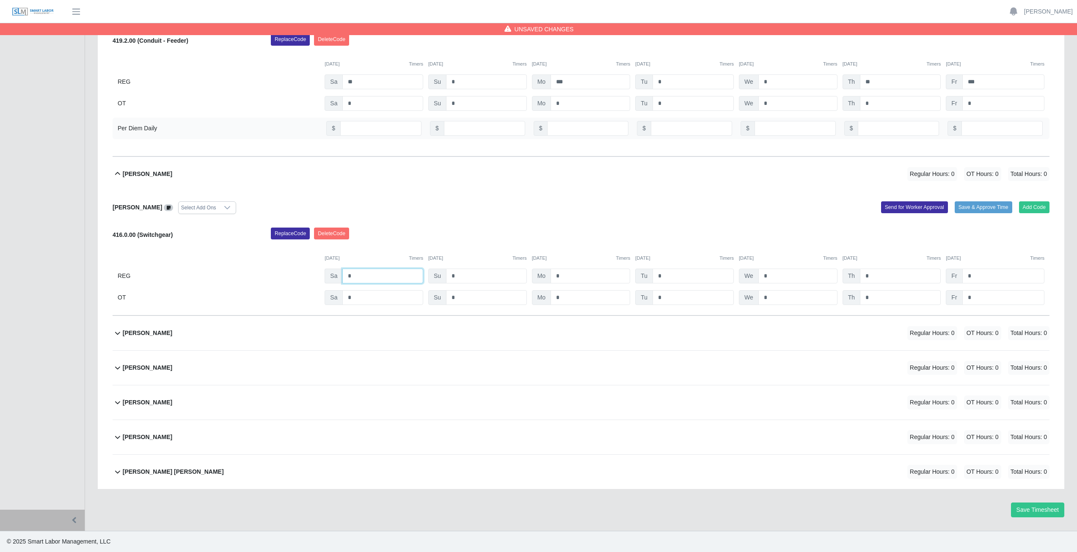
click at [356, 276] on input "*" at bounding box center [382, 276] width 81 height 15
type input "*"
click at [573, 277] on input "*" at bounding box center [591, 276] width 80 height 15
type input "*"
click at [671, 277] on input "*" at bounding box center [693, 276] width 81 height 15
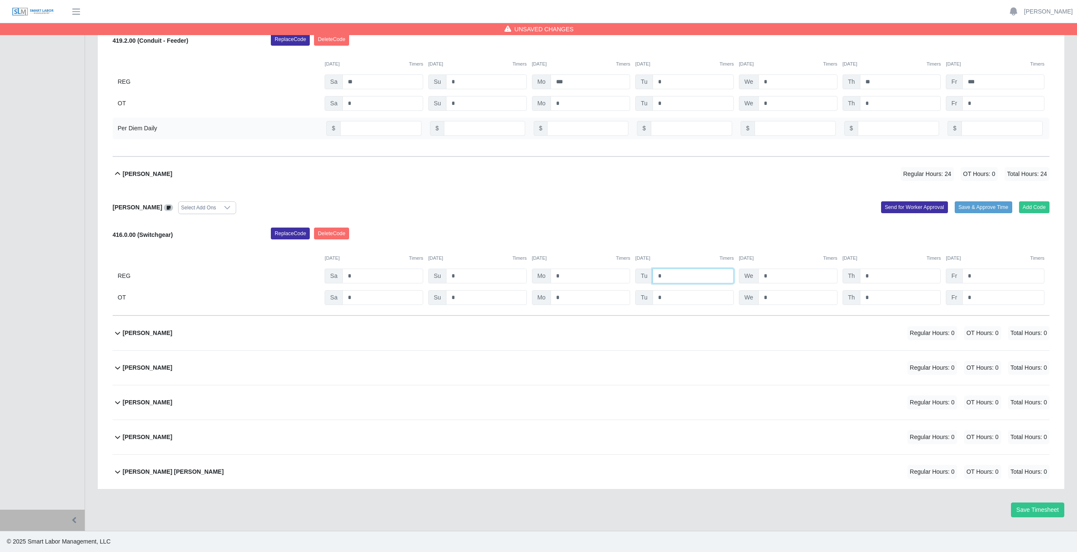
type input "*"
click at [771, 274] on input "*" at bounding box center [798, 276] width 79 height 15
type input "*"
click at [875, 276] on input "*" at bounding box center [900, 276] width 81 height 15
type input "*"
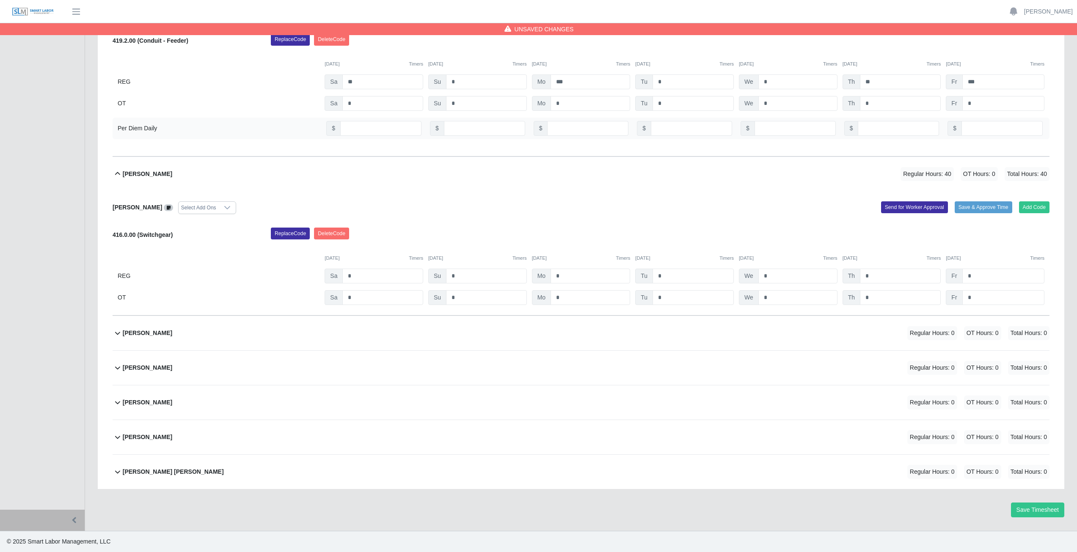
click at [290, 334] on div "Tomas Zaldivar Velazquez Regular Hours: 0 OT Hours: 0 Total Hours: 0" at bounding box center [586, 333] width 927 height 34
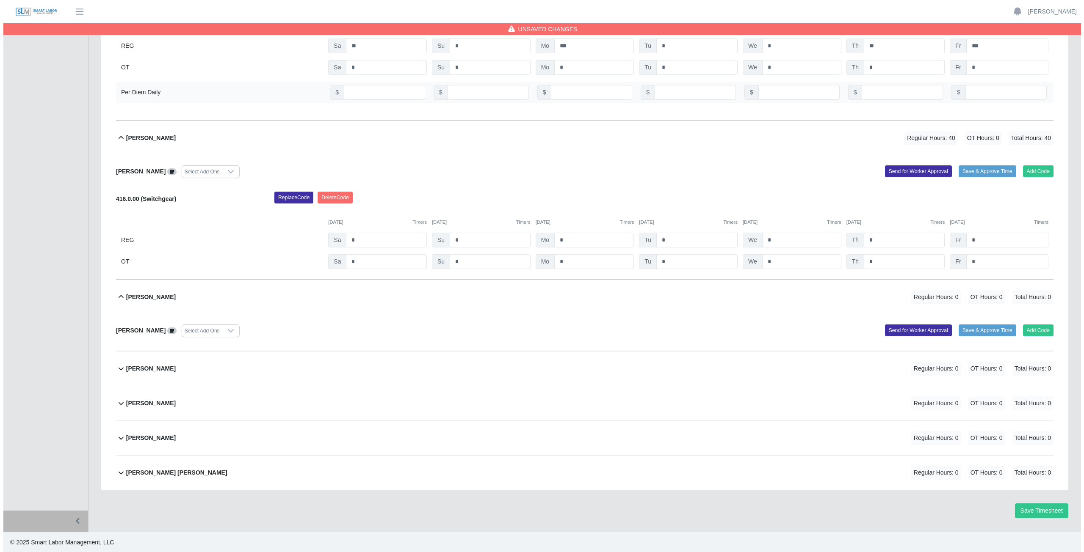
scroll to position [3439, 0]
click at [1034, 331] on button "Add Code" at bounding box center [1034, 330] width 31 height 12
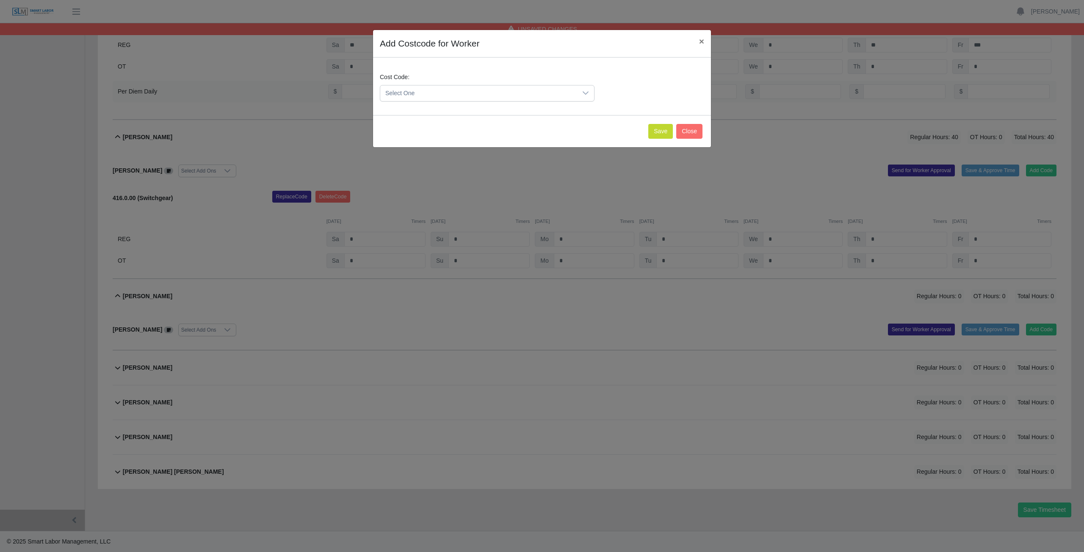
click at [591, 97] on div at bounding box center [585, 94] width 17 height 16
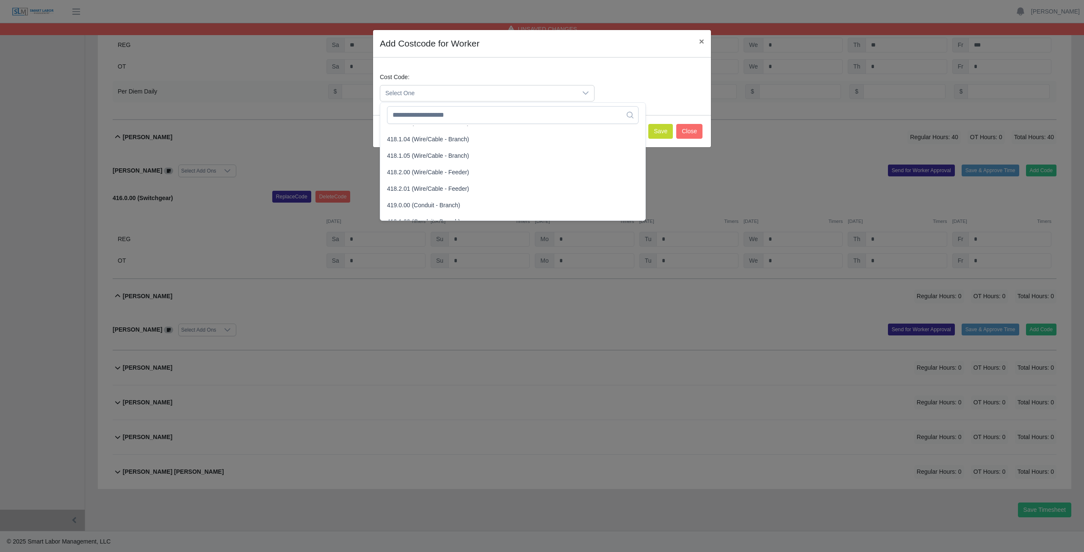
scroll to position [423, 0]
click at [397, 204] on span "419.1.00 (Conduit - Branch)" at bounding box center [423, 207] width 73 height 9
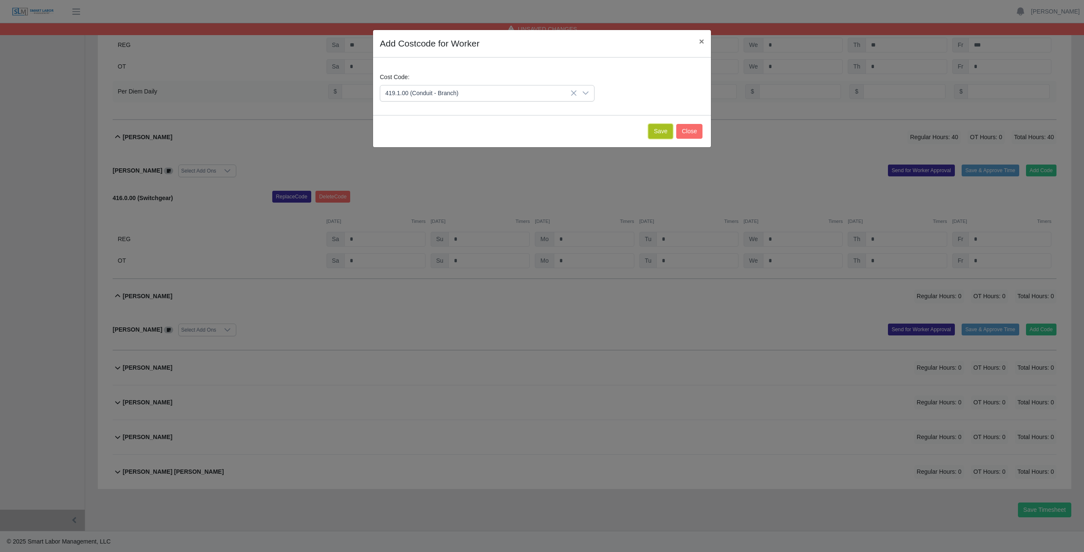
click at [665, 129] on button "Save" at bounding box center [660, 131] width 25 height 15
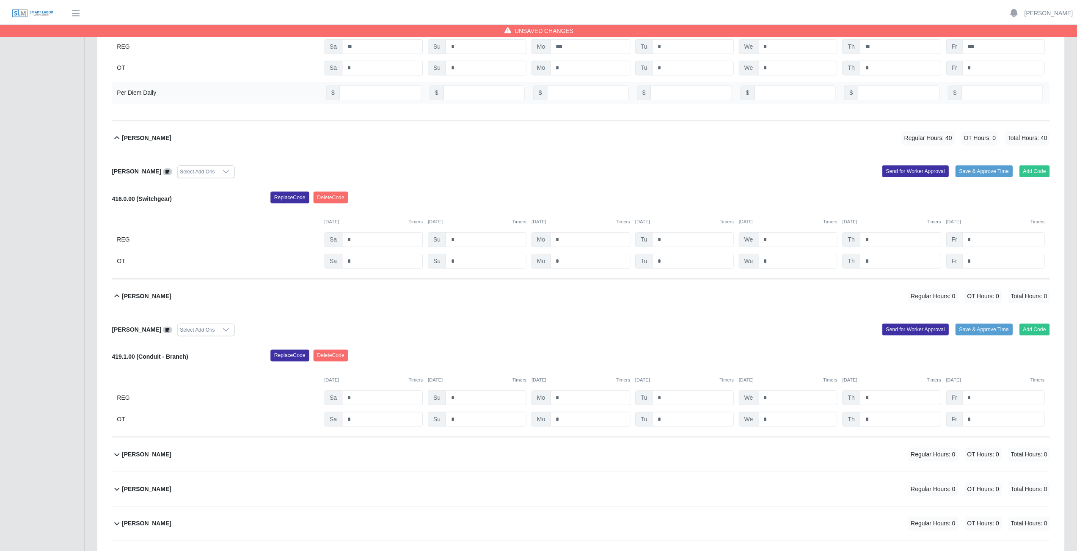
scroll to position [3526, 0]
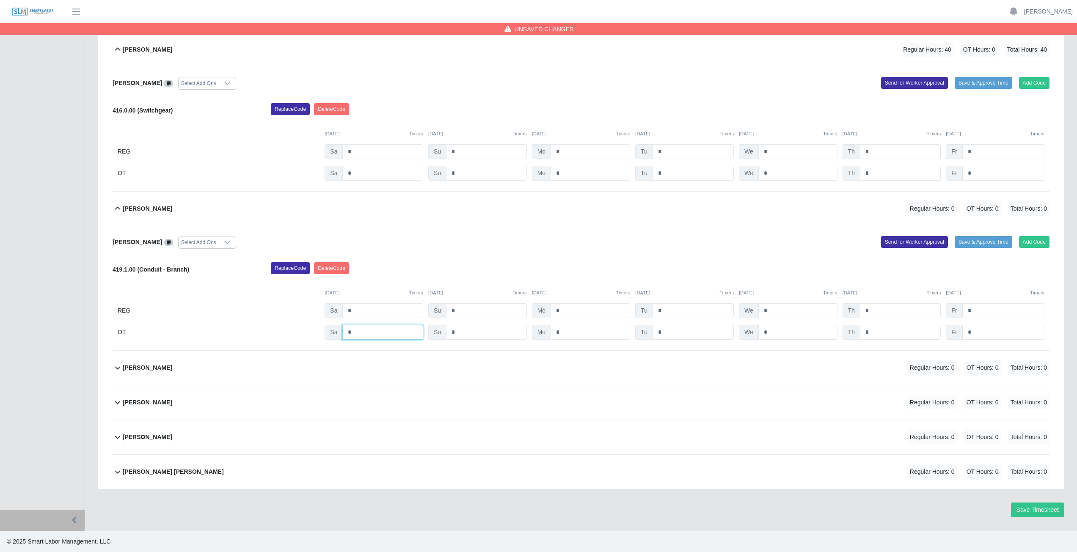
click at [362, 332] on input "*" at bounding box center [382, 332] width 81 height 15
type input "*"
click at [569, 333] on input "*" at bounding box center [591, 332] width 80 height 15
type input "*"
click at [675, 331] on input "*" at bounding box center [693, 332] width 81 height 15
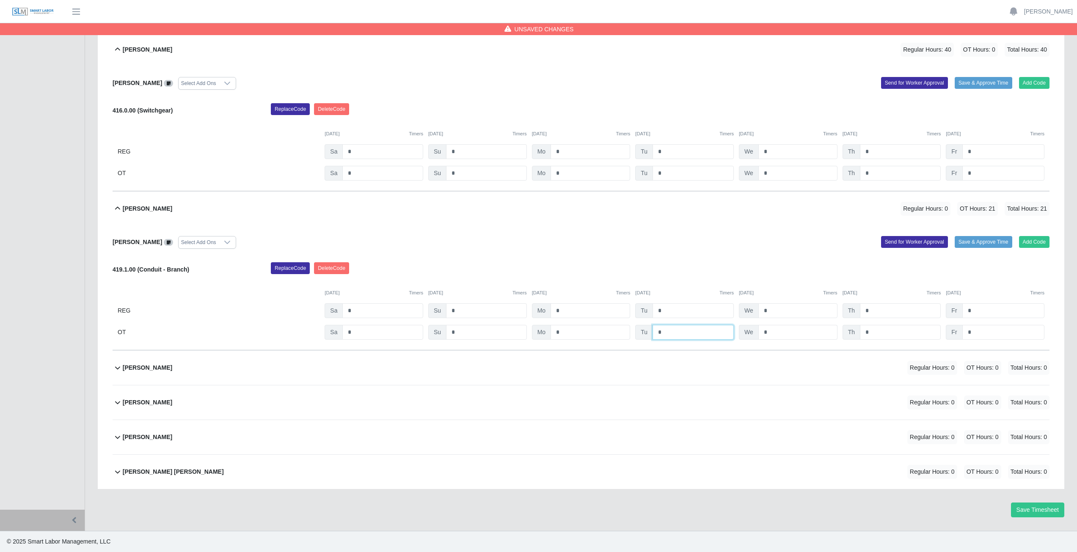
type input "*"
click at [785, 334] on input "*" at bounding box center [798, 332] width 79 height 15
type input "*"
click at [877, 333] on input "*" at bounding box center [900, 332] width 81 height 15
type input "*"
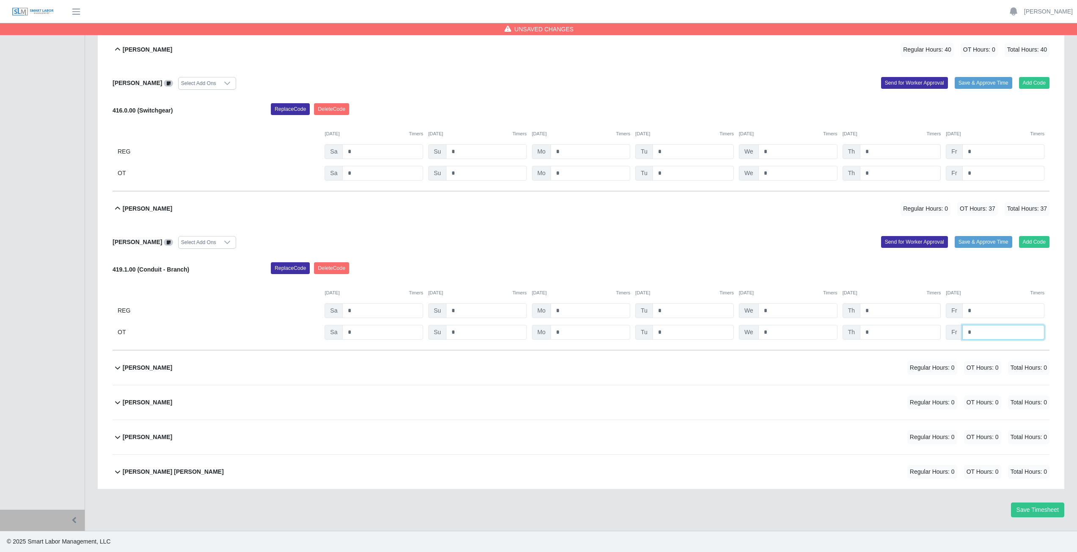
click at [973, 333] on input "*" at bounding box center [1004, 332] width 82 height 15
type input "*"
click at [475, 364] on div "Tyree Freeman Regular Hours: 0 OT Hours: 0 Total Hours: 0" at bounding box center [586, 368] width 927 height 34
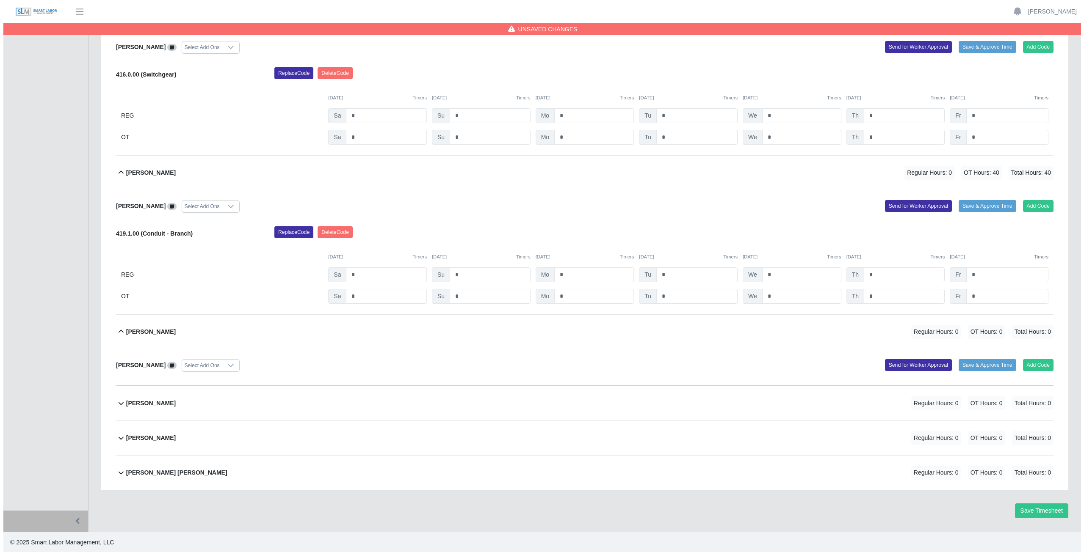
scroll to position [3563, 0]
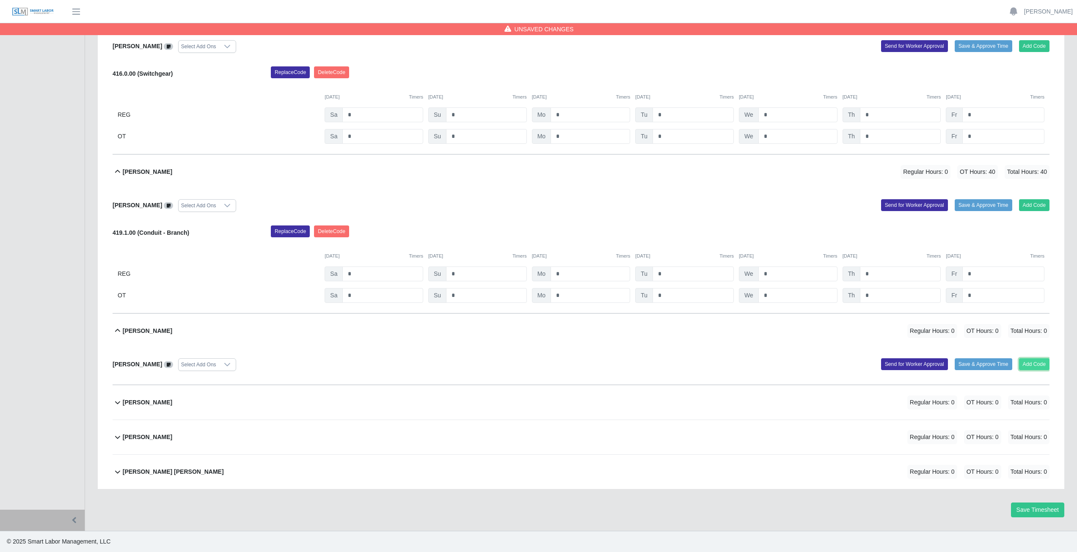
click at [1035, 367] on button "Add Code" at bounding box center [1034, 365] width 31 height 12
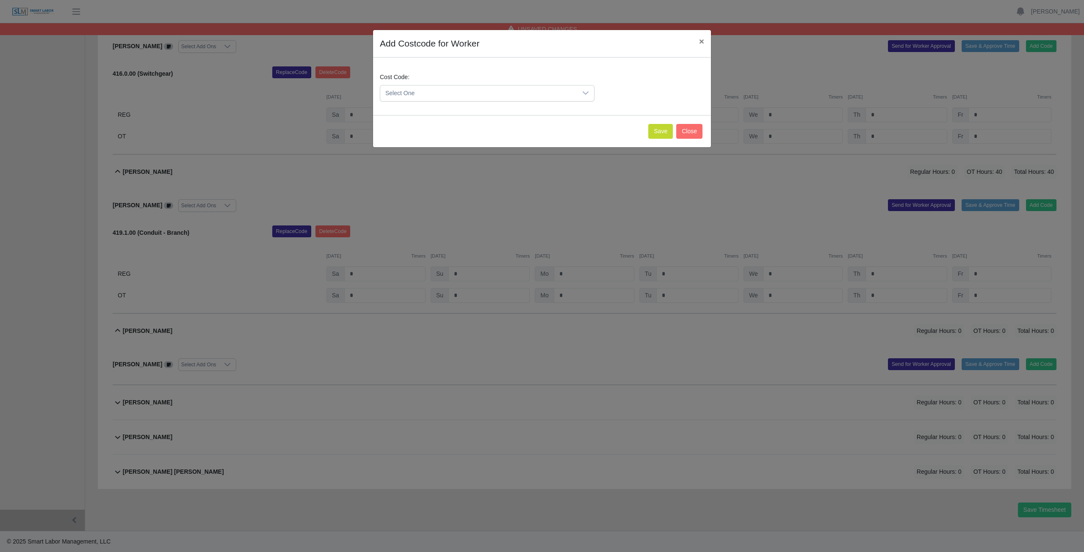
click at [587, 90] on icon at bounding box center [585, 93] width 7 height 7
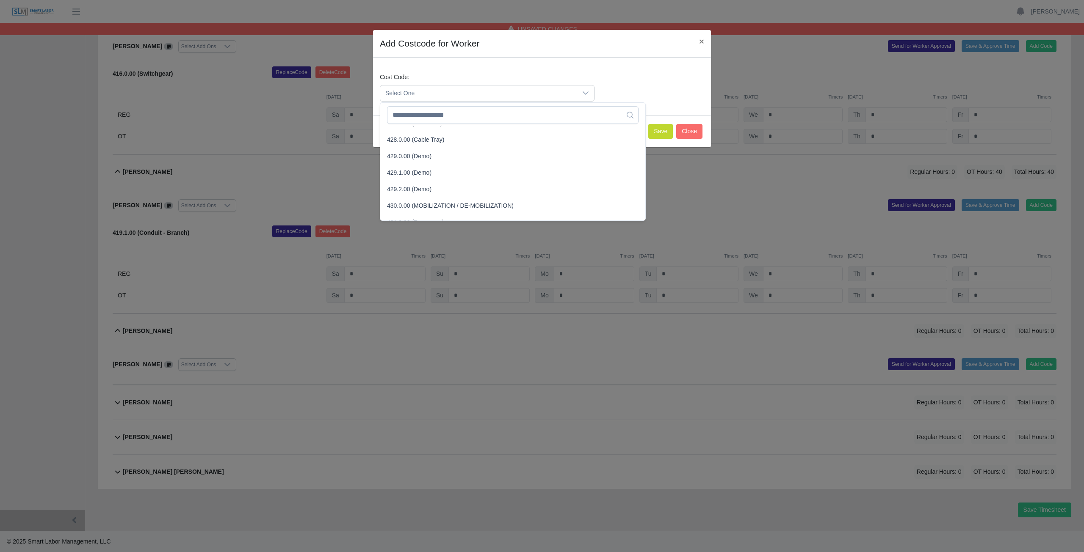
scroll to position [847, 0]
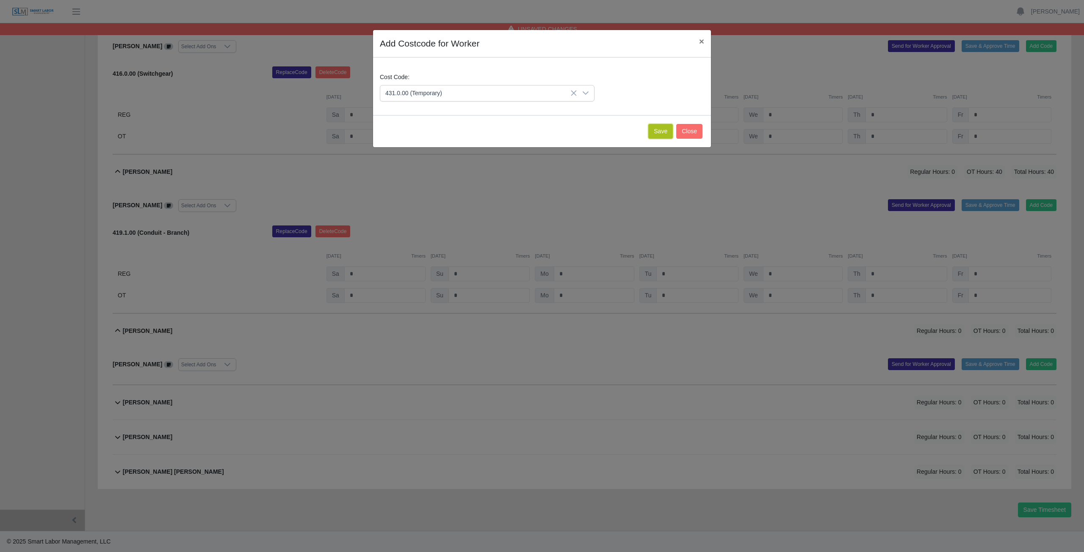
click at [657, 131] on button "Save" at bounding box center [660, 131] width 25 height 15
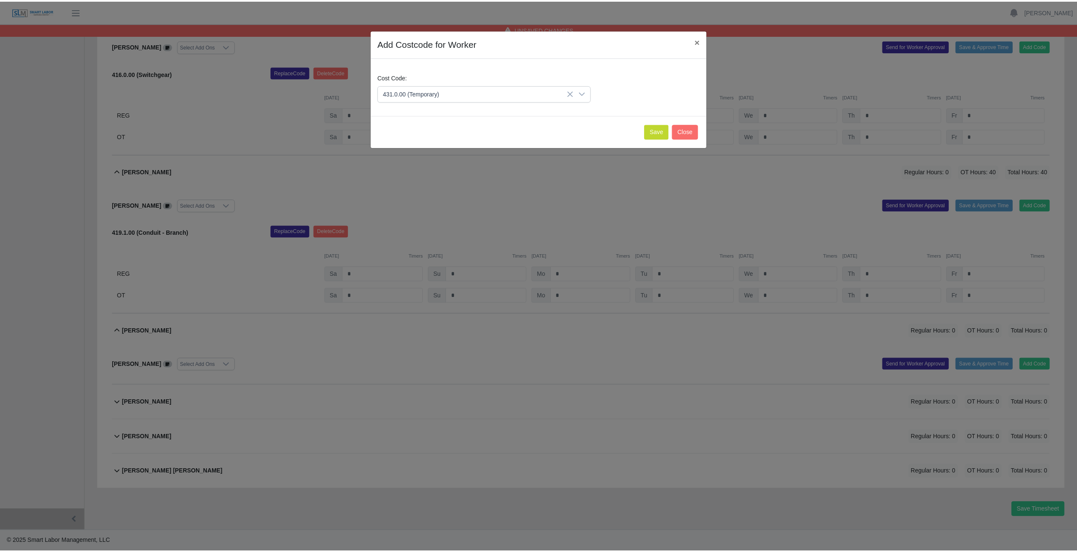
scroll to position [3650, 0]
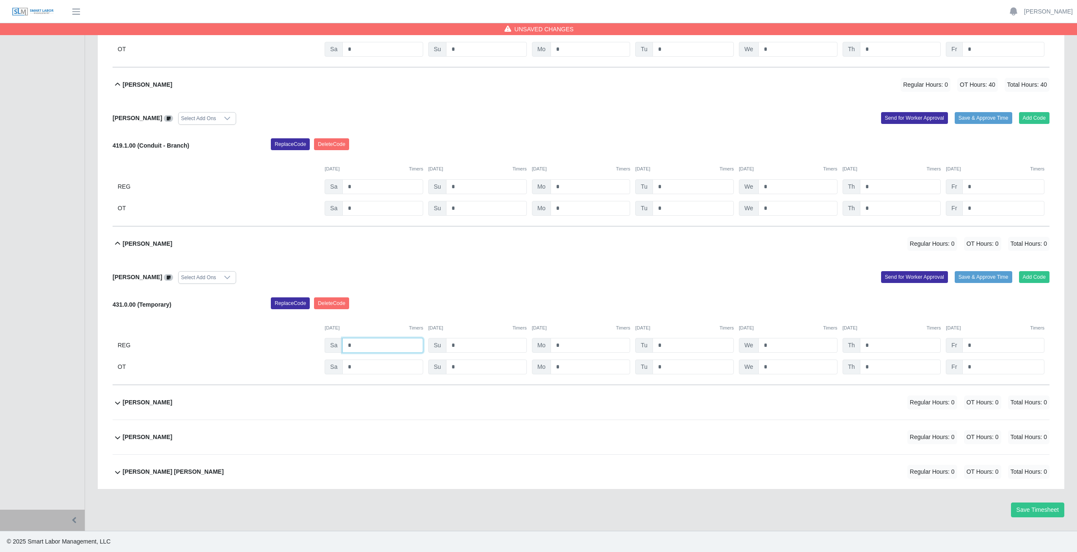
click at [363, 346] on input "*" at bounding box center [382, 345] width 81 height 15
type input "*"
click at [572, 346] on input "*" at bounding box center [591, 345] width 80 height 15
type input "*"
click at [663, 347] on input "*" at bounding box center [693, 345] width 81 height 15
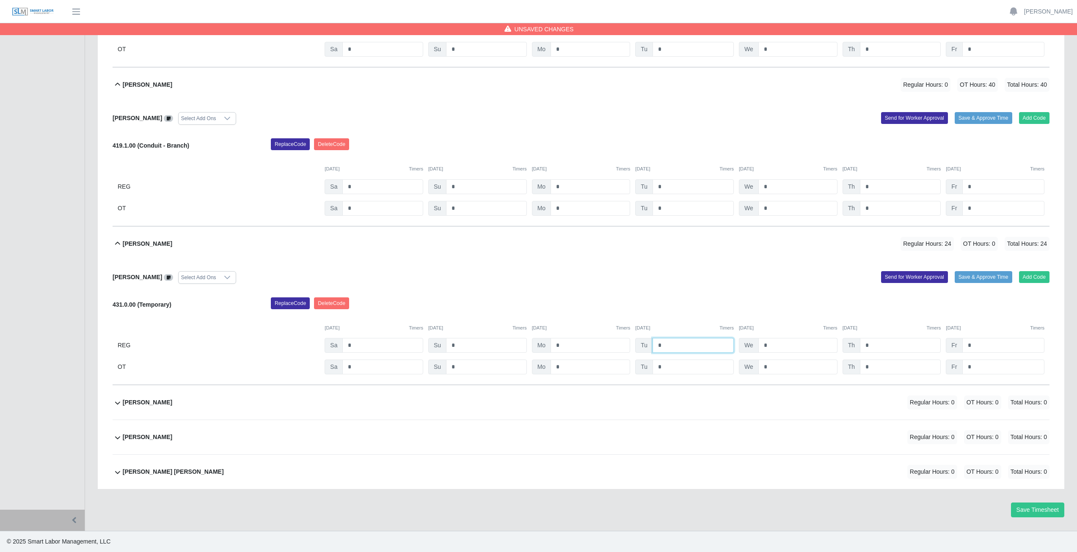
type input "*"
click at [786, 345] on input "*" at bounding box center [798, 345] width 79 height 15
type input "*"
click at [874, 345] on input "*" at bounding box center [900, 345] width 81 height 15
type input "*"
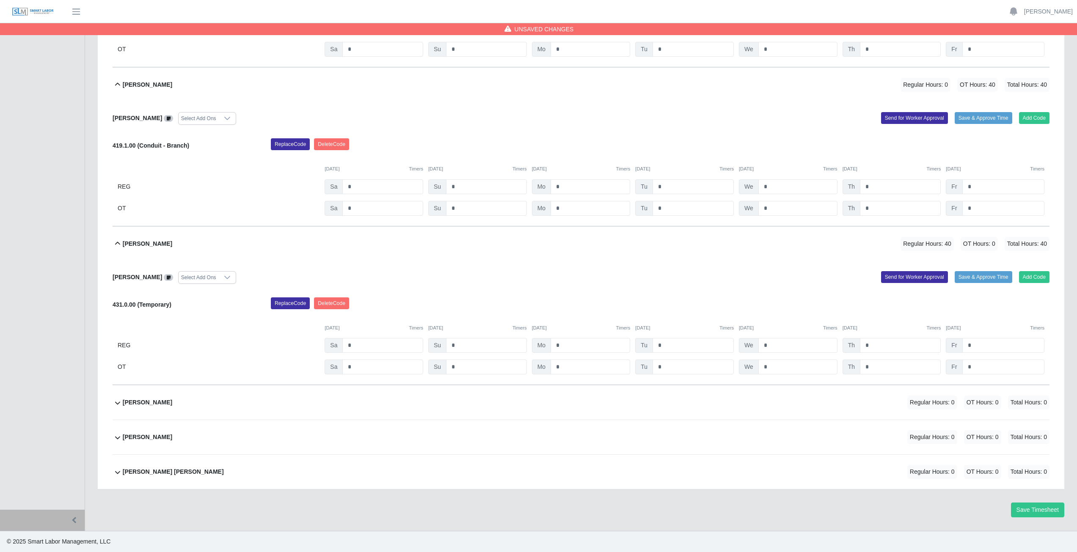
click at [312, 402] on div "Yair Hernandez Regular Hours: 0 OT Hours: 0 Total Hours: 0" at bounding box center [586, 403] width 927 height 34
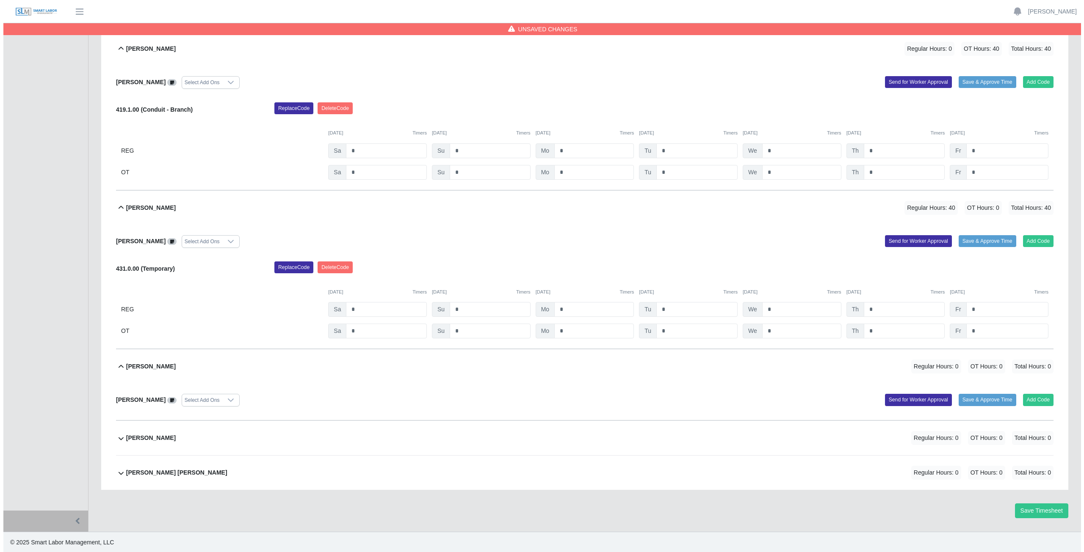
scroll to position [3687, 0]
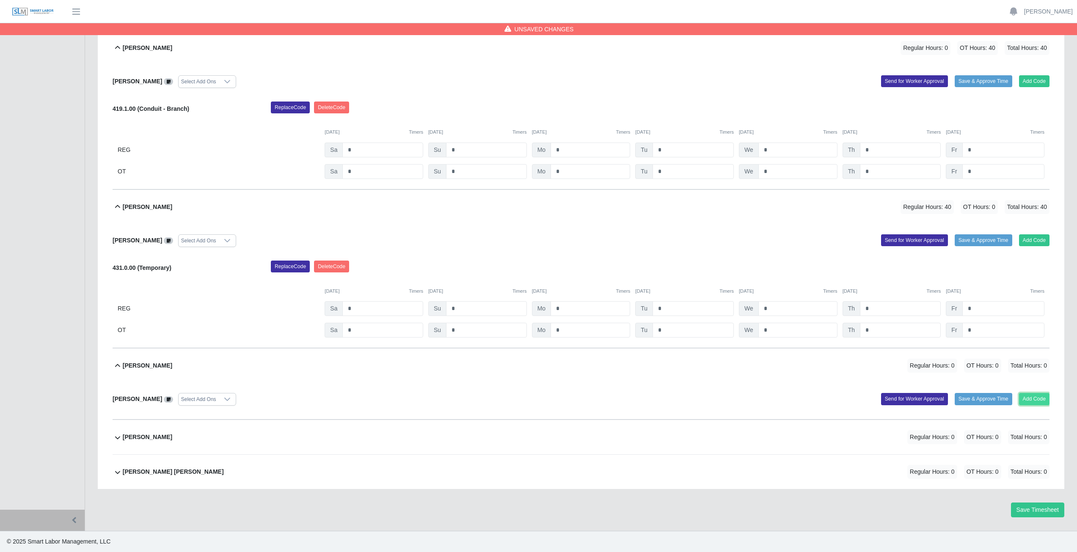
click at [1046, 398] on button "Add Code" at bounding box center [1034, 399] width 31 height 12
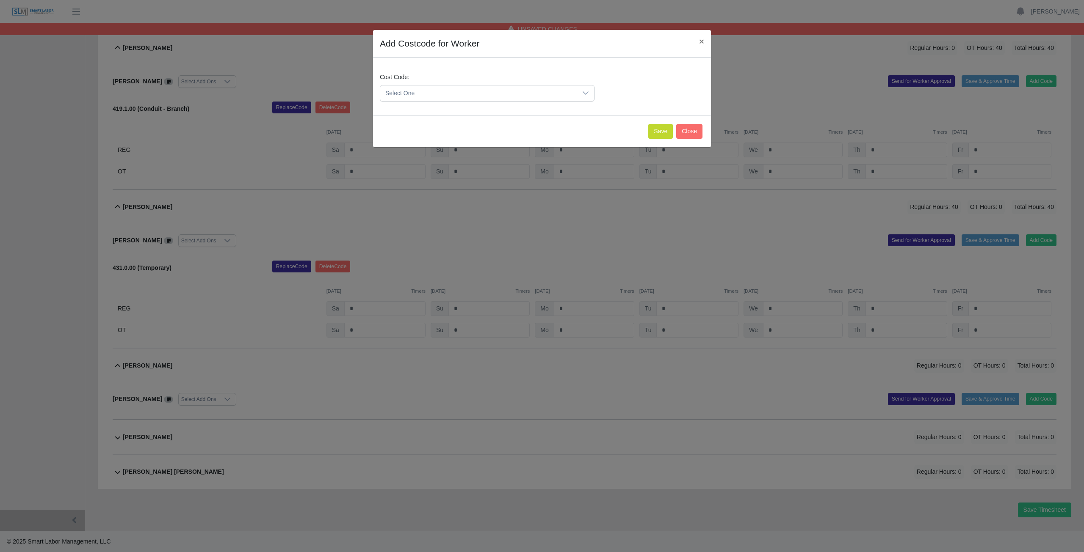
click at [579, 85] on div "Select One" at bounding box center [487, 93] width 215 height 17
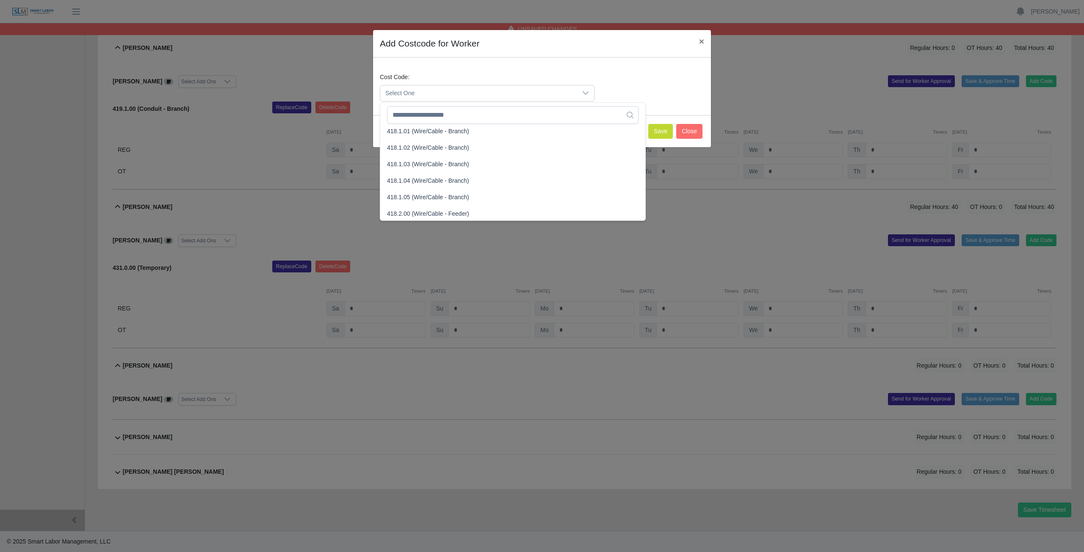
scroll to position [381, 0]
click at [430, 200] on span "418.2.00 (Wire/Cable - Feeder)" at bounding box center [428, 200] width 82 height 9
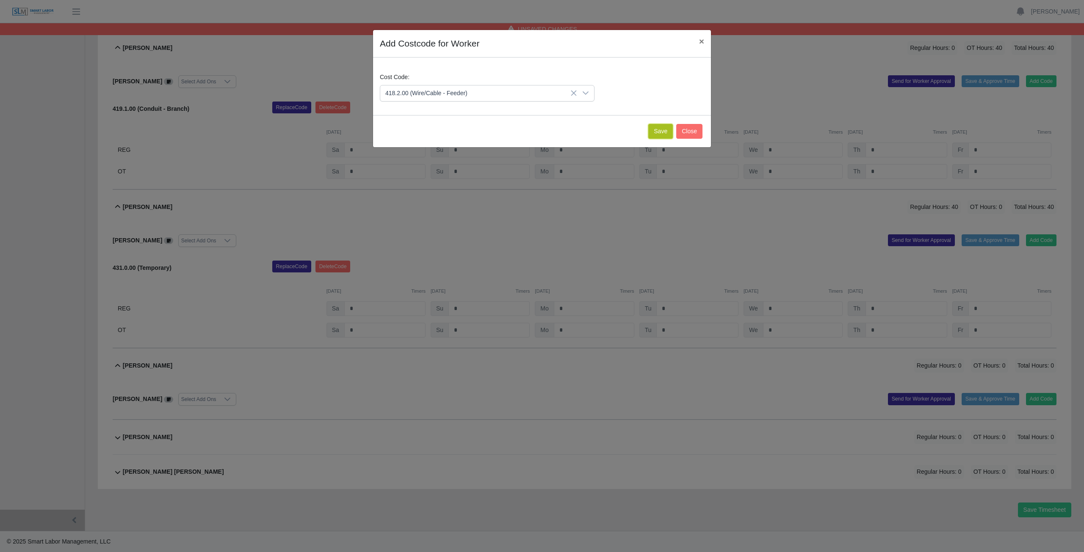
click at [662, 128] on button "Save" at bounding box center [660, 131] width 25 height 15
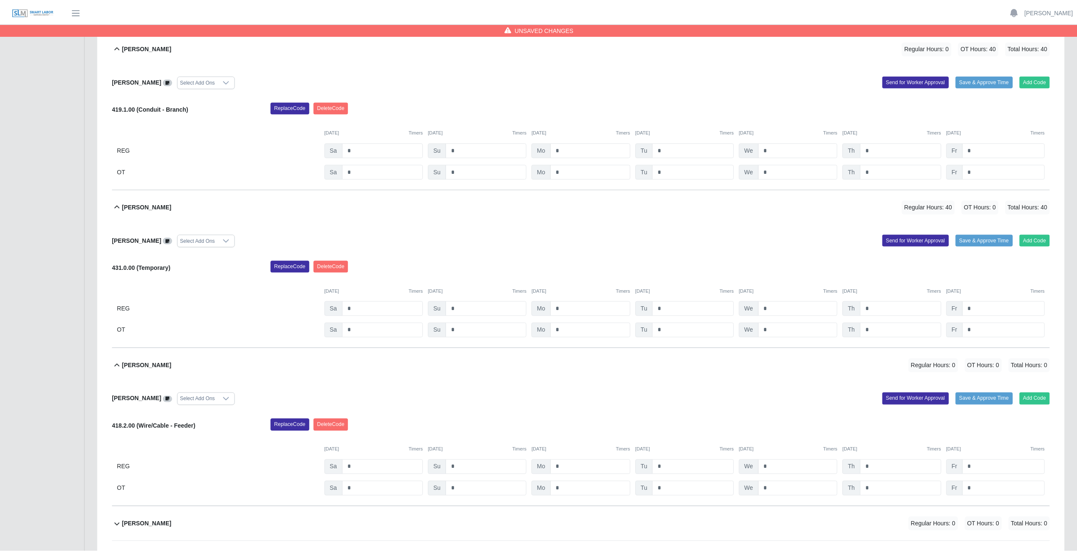
scroll to position [3775, 0]
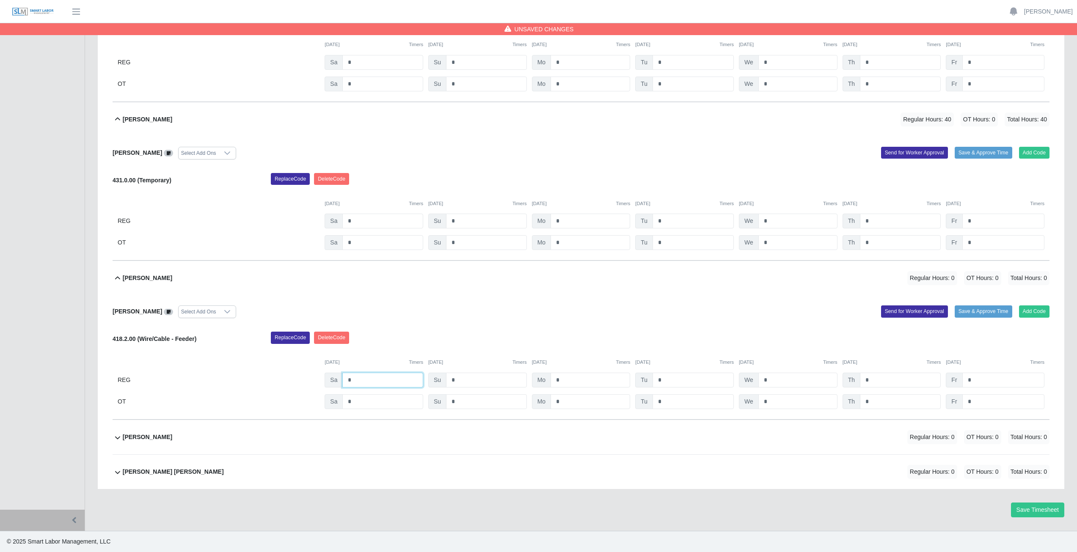
click at [375, 379] on input "*" at bounding box center [382, 380] width 81 height 15
type input "*"
click at [605, 381] on input "*" at bounding box center [591, 380] width 80 height 15
type input "*"
click at [682, 382] on input "*" at bounding box center [693, 380] width 81 height 15
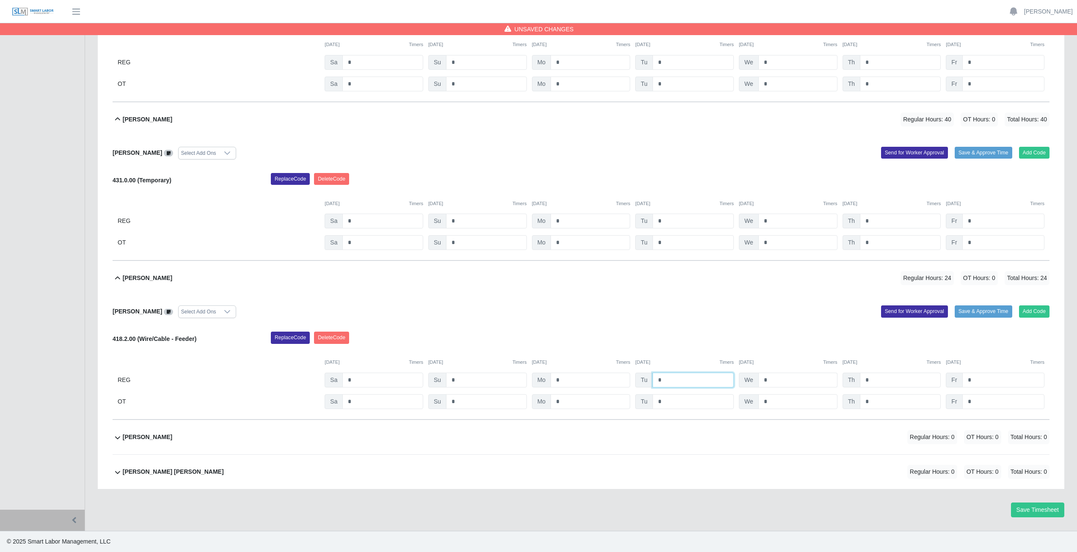
type input "*"
click at [784, 381] on input "*" at bounding box center [798, 380] width 79 height 15
type input "*"
click at [887, 380] on input "*" at bounding box center [900, 380] width 81 height 15
type input "*"
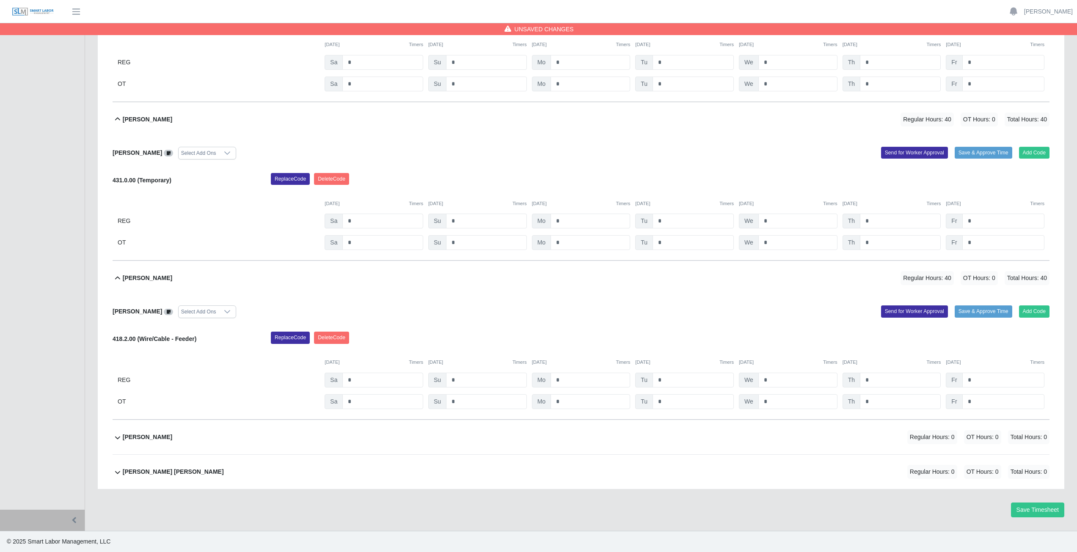
drag, startPoint x: 659, startPoint y: 334, endPoint x: 648, endPoint y: 333, distance: 11.5
click at [659, 334] on div "Replace Code Delete Code" at bounding box center [661, 340] width 792 height 17
click at [417, 437] on div "Yariela Carrasco Hernandez Regular Hours: 0 OT Hours: 0 Total Hours: 0" at bounding box center [586, 437] width 927 height 34
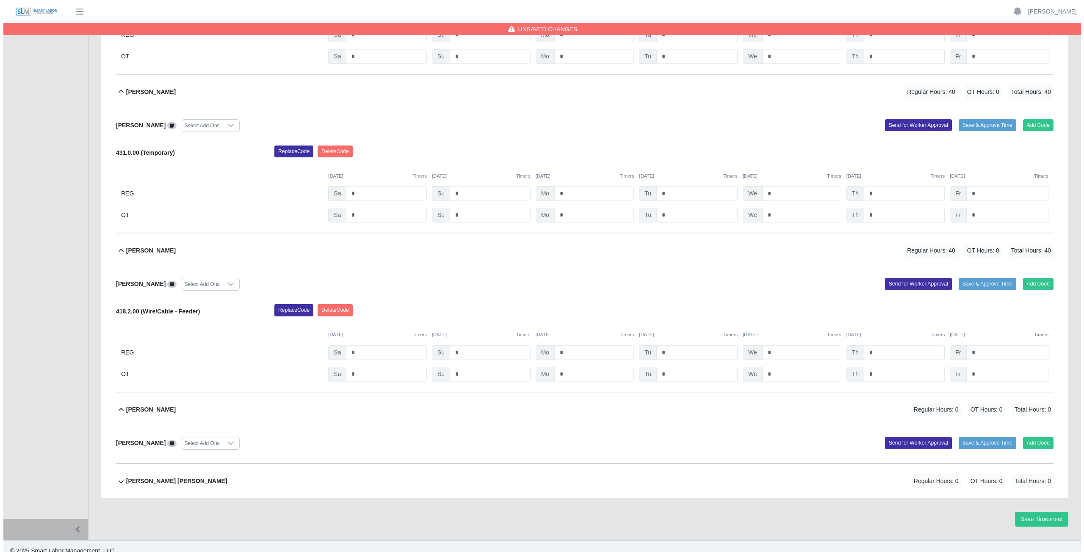
scroll to position [3812, 0]
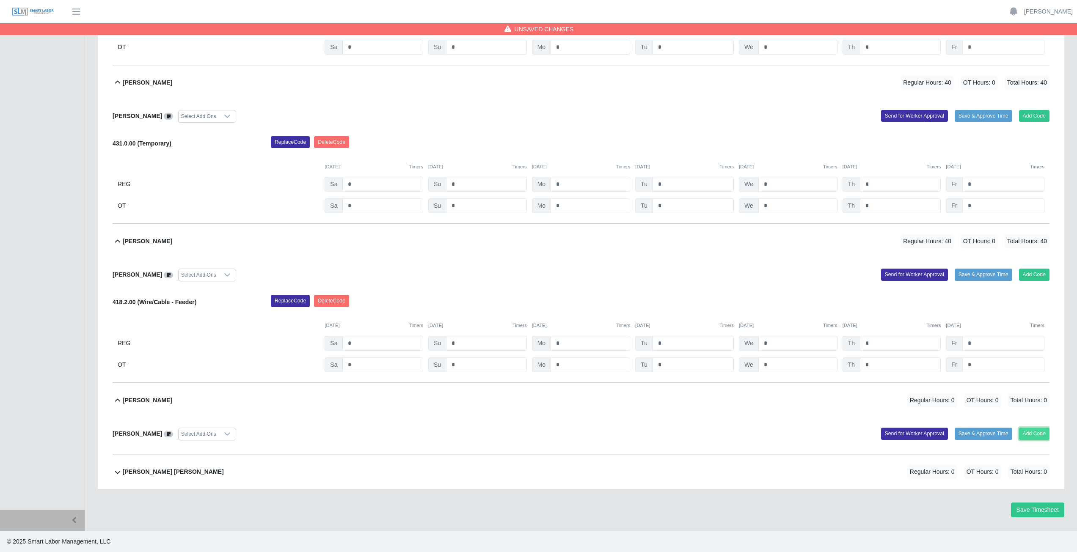
click at [1041, 435] on button "Add Code" at bounding box center [1034, 434] width 31 height 12
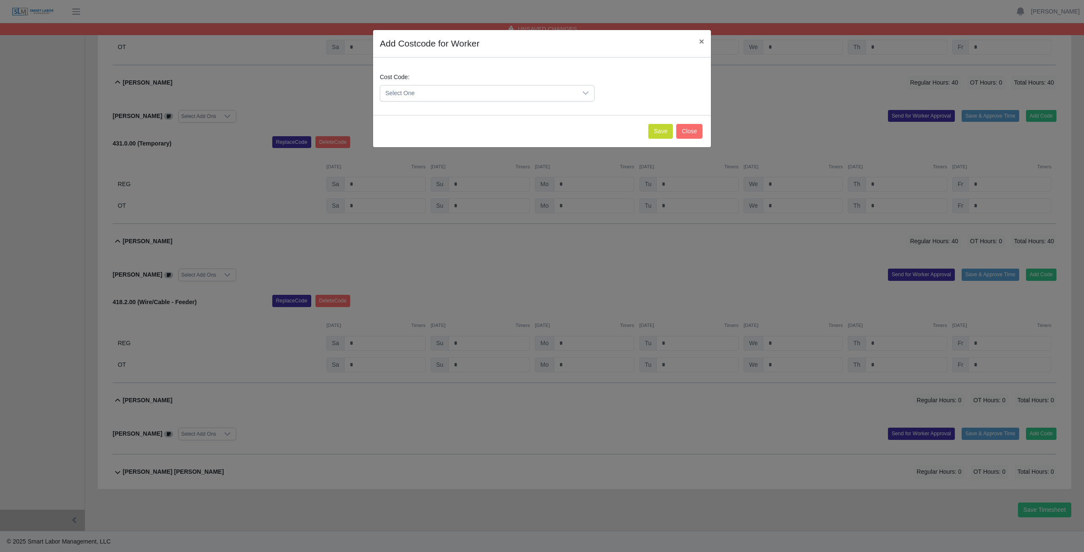
click at [585, 94] on icon at bounding box center [585, 92] width 6 height 3
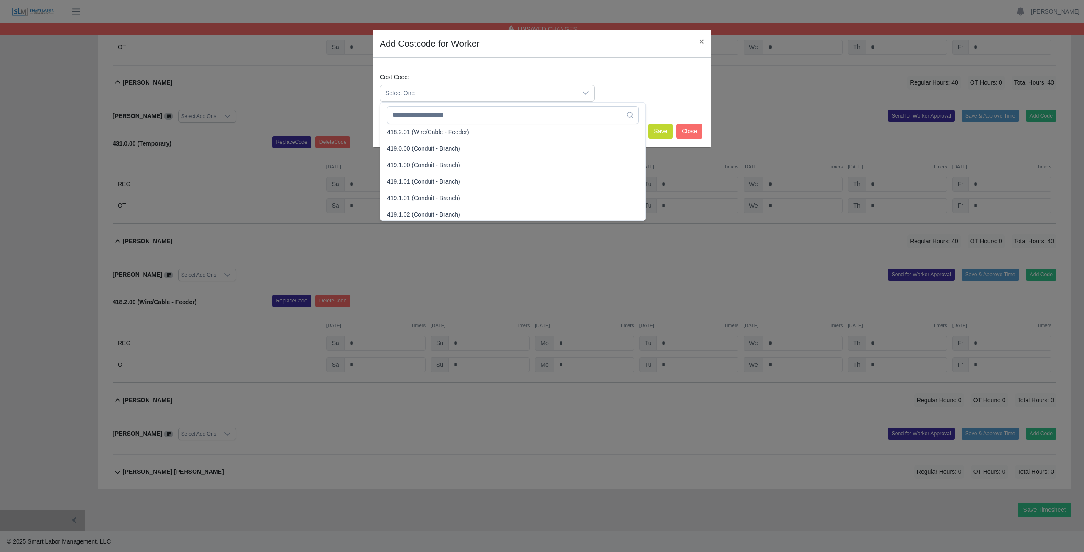
scroll to position [466, 0]
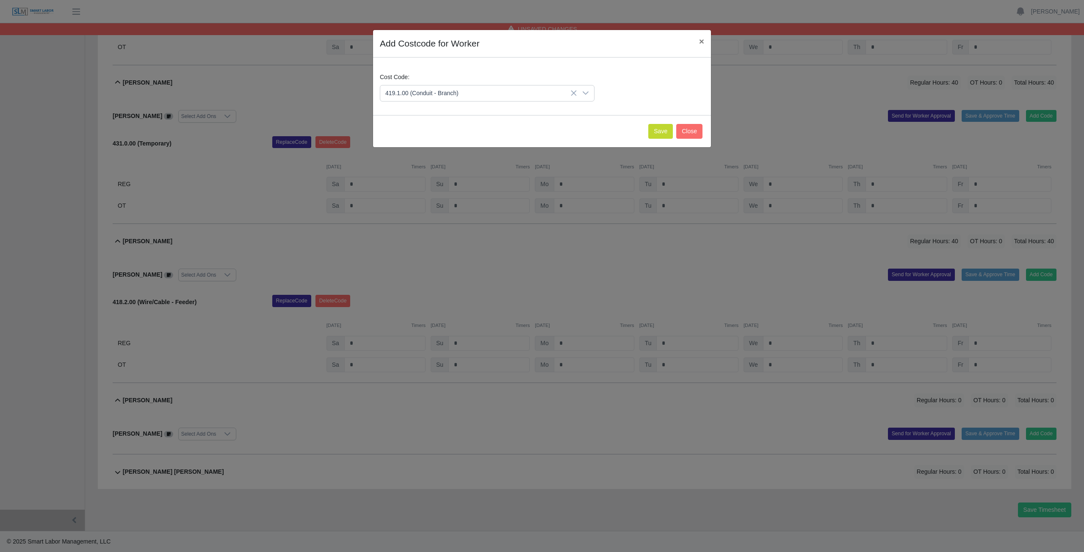
click at [404, 164] on span "419.1.00 (Conduit - Branch)" at bounding box center [423, 164] width 73 height 9
click at [659, 133] on button "Save" at bounding box center [660, 131] width 25 height 15
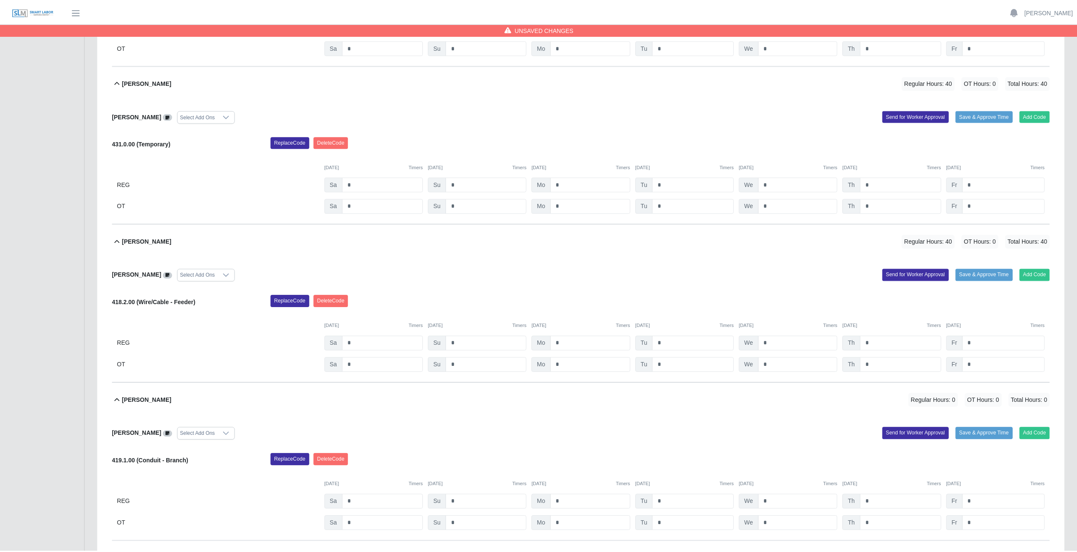
scroll to position [3899, 0]
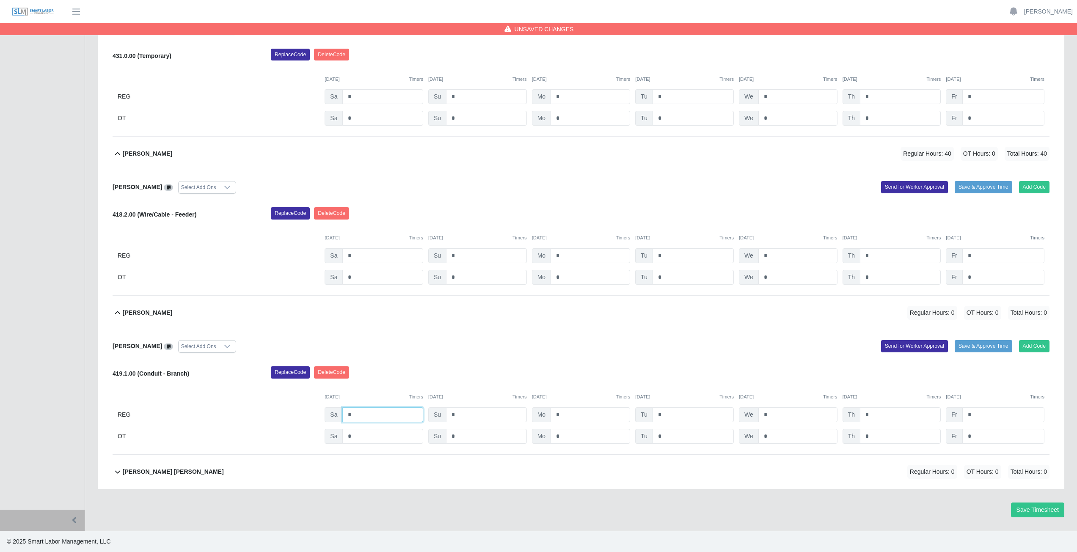
click at [354, 417] on input "*" at bounding box center [382, 415] width 81 height 15
type input "*"
click at [582, 414] on input "*" at bounding box center [591, 415] width 80 height 15
type input "*"
click at [671, 417] on input "*" at bounding box center [693, 415] width 81 height 15
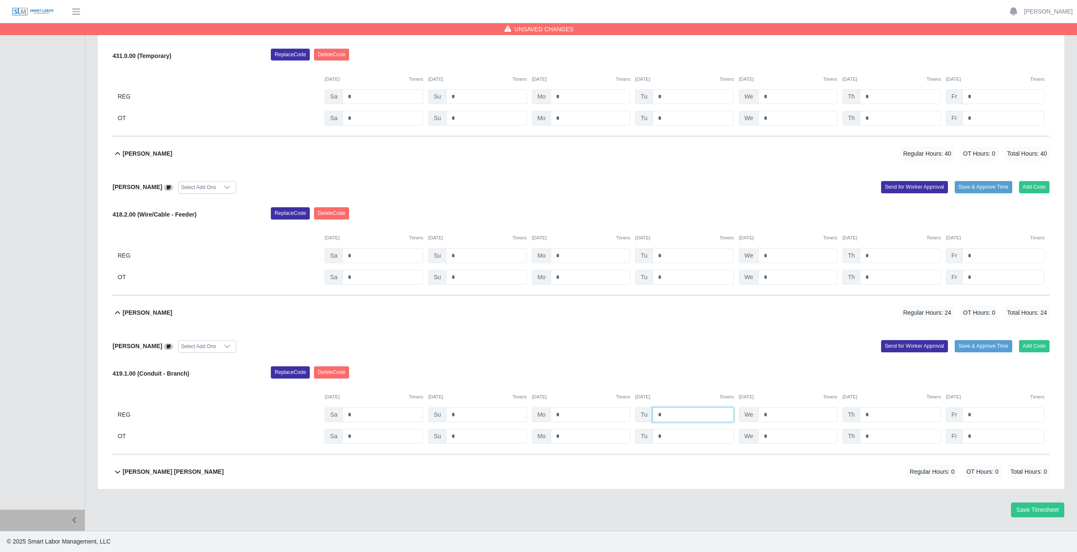
type input "*"
click at [876, 417] on input "*" at bounding box center [900, 415] width 81 height 15
type input "*"
click at [988, 415] on input "*" at bounding box center [1004, 415] width 82 height 15
type input "*"
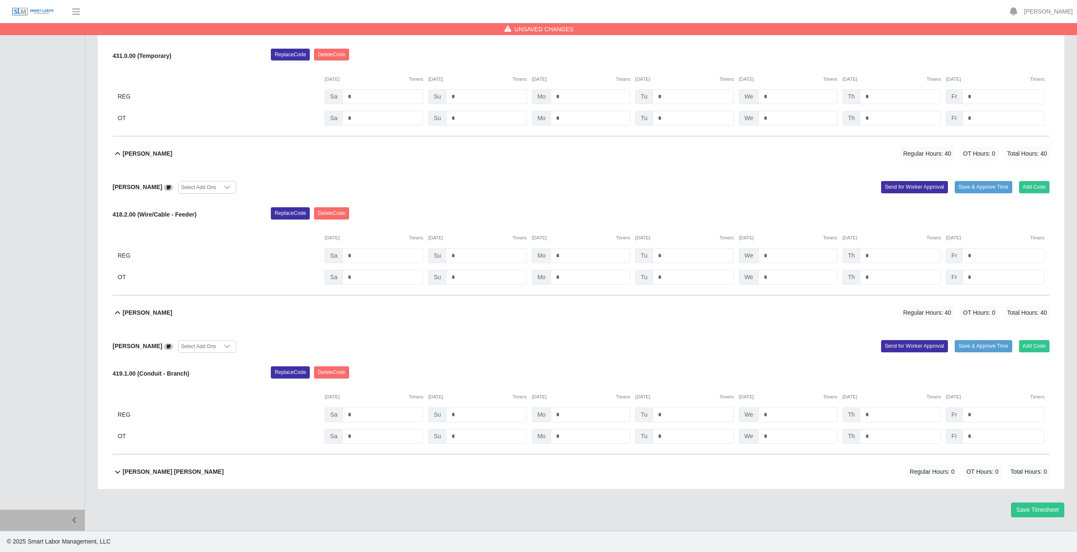
click at [265, 477] on div "Yesenia Guadalupe Angel Murillo Regular Hours: 0 OT Hours: 0 Total Hours: 0" at bounding box center [586, 472] width 927 height 34
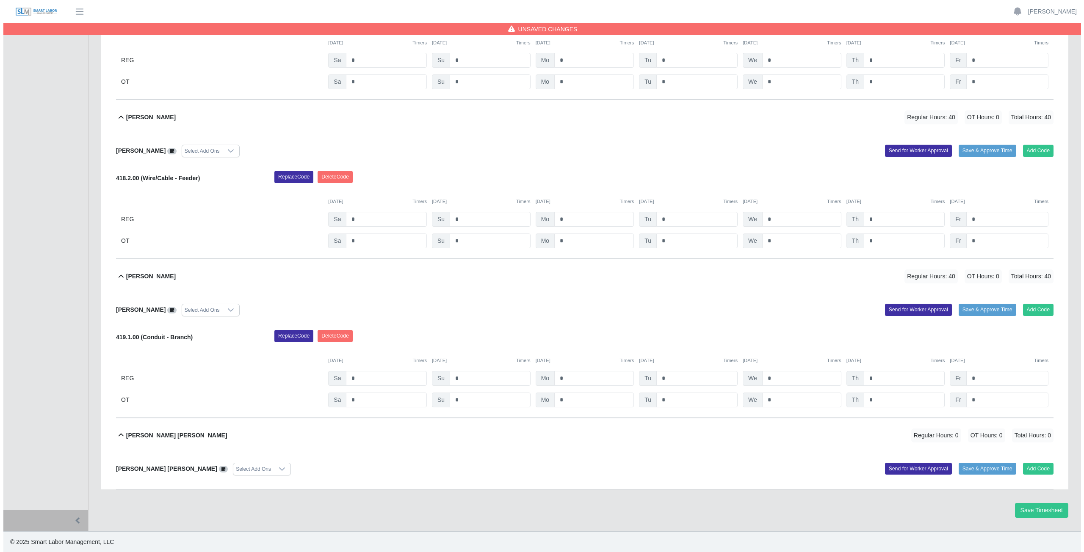
scroll to position [3936, 0]
click at [1031, 464] on button "Add Code" at bounding box center [1034, 469] width 31 height 12
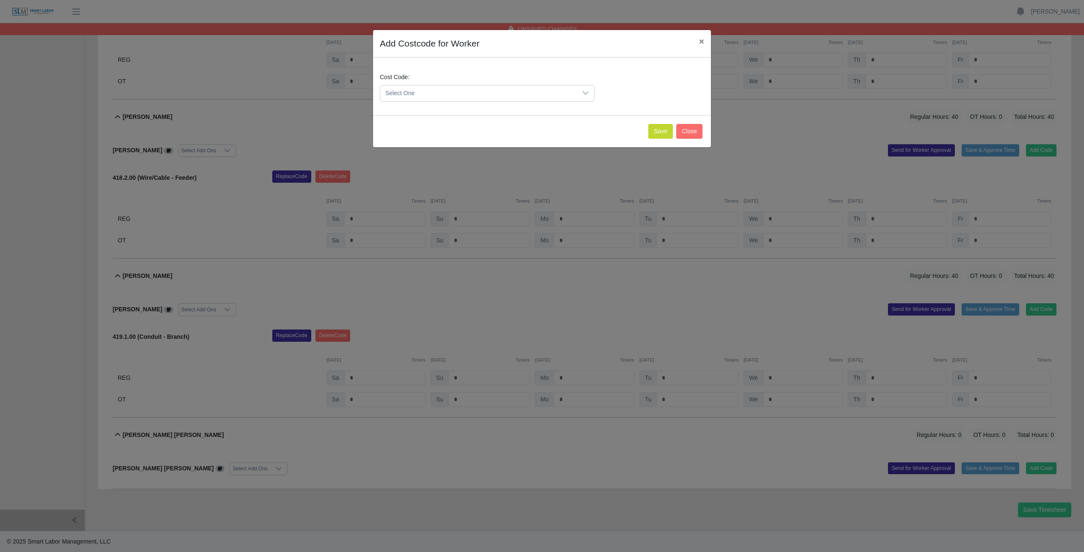
click at [586, 93] on icon at bounding box center [585, 93] width 7 height 7
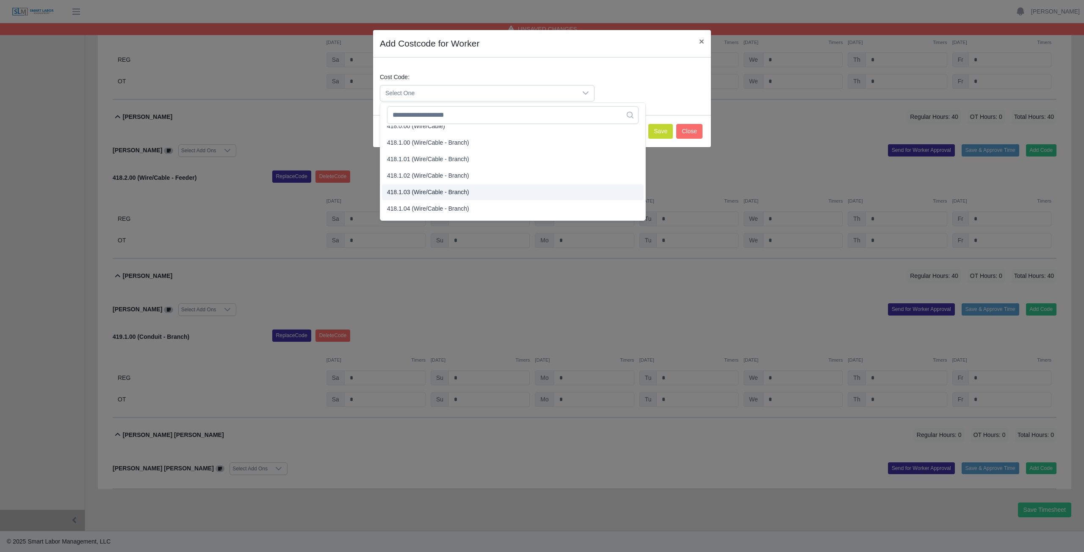
scroll to position [339, 0]
click at [417, 145] on span "418.1.00 (Wire/Cable - Branch)" at bounding box center [428, 143] width 82 height 9
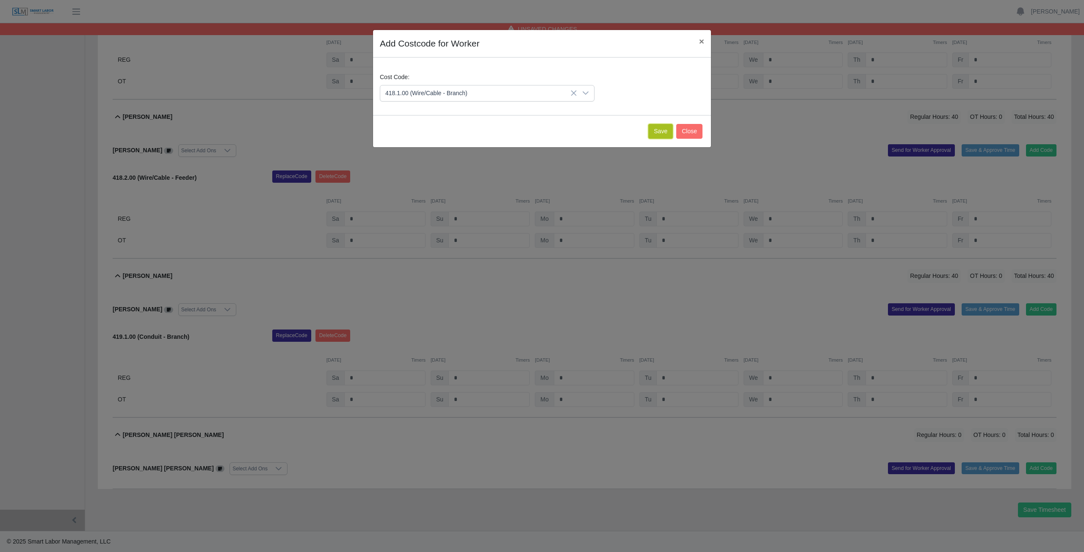
click at [657, 132] on button "Save" at bounding box center [660, 131] width 25 height 15
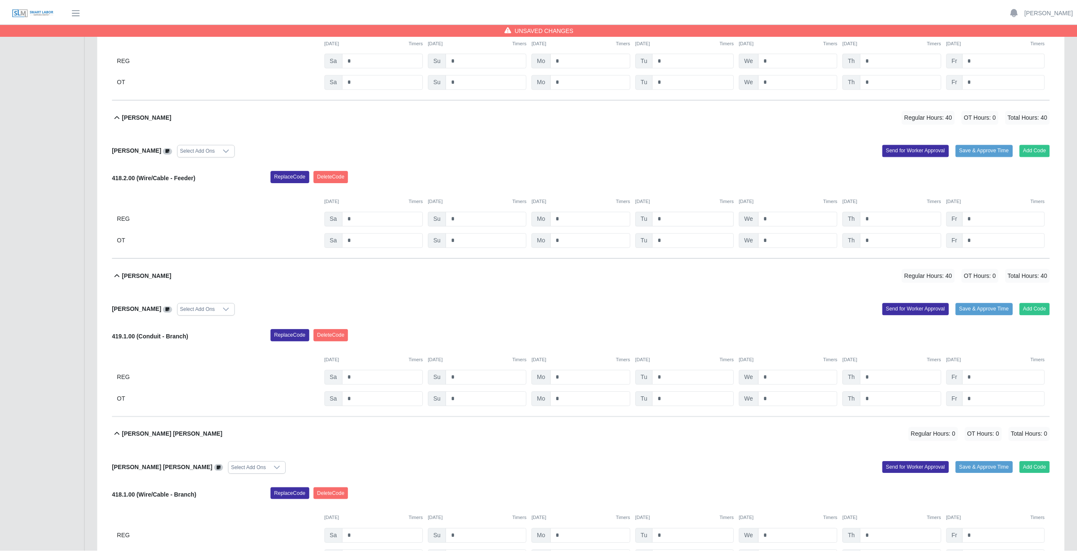
scroll to position [4024, 0]
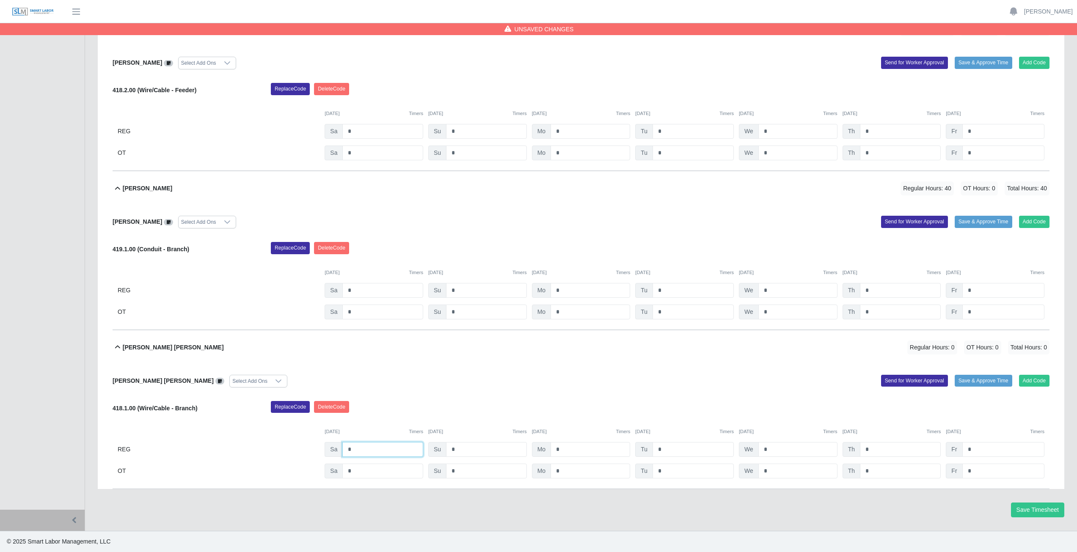
click at [359, 447] on input "*" at bounding box center [382, 449] width 81 height 15
click at [569, 448] on input "*" at bounding box center [591, 449] width 80 height 15
type input "*"
click at [674, 448] on input "*" at bounding box center [693, 449] width 81 height 15
type input "*"
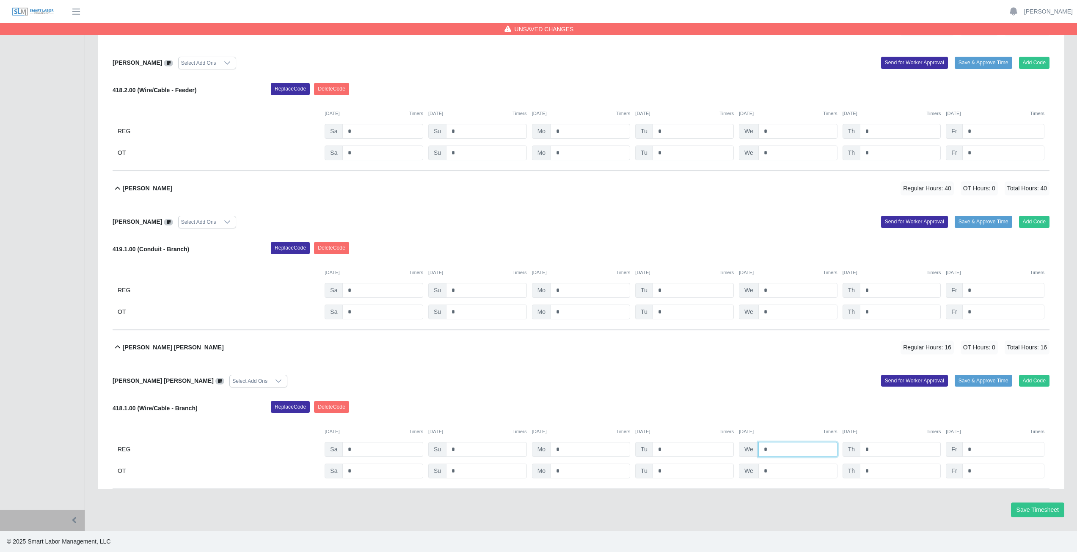
click at [787, 448] on input "*" at bounding box center [798, 449] width 79 height 15
type input "*"
click at [894, 448] on input "*" at bounding box center [900, 449] width 81 height 15
type input "*"
click at [990, 450] on input "*" at bounding box center [1004, 449] width 82 height 15
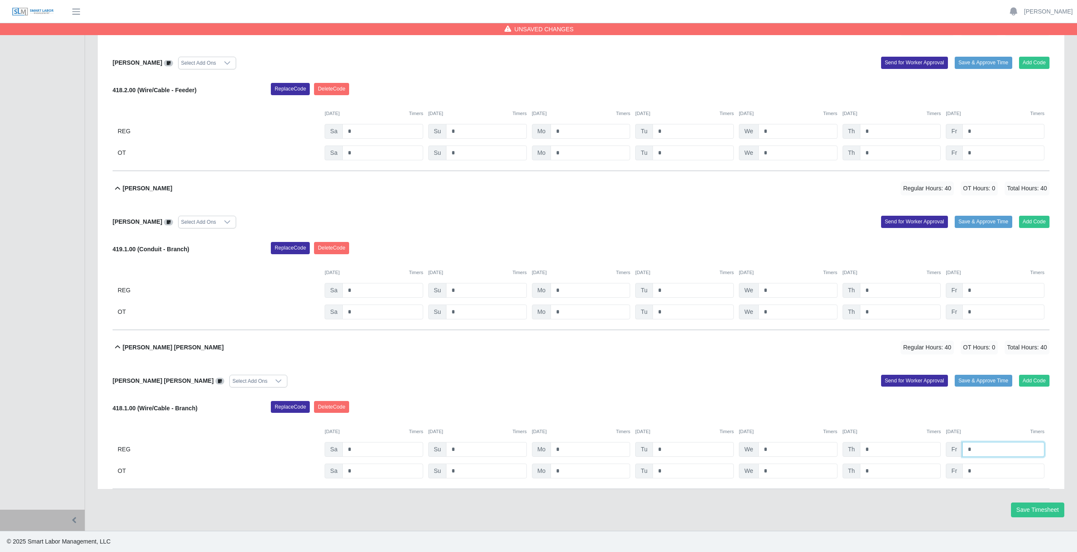
type input "*"
click at [710, 384] on div "Add Code Save & Approve Time Send for Worker Approval" at bounding box center [818, 381] width 475 height 13
click at [1037, 511] on button "Save Timesheet" at bounding box center [1037, 510] width 53 height 15
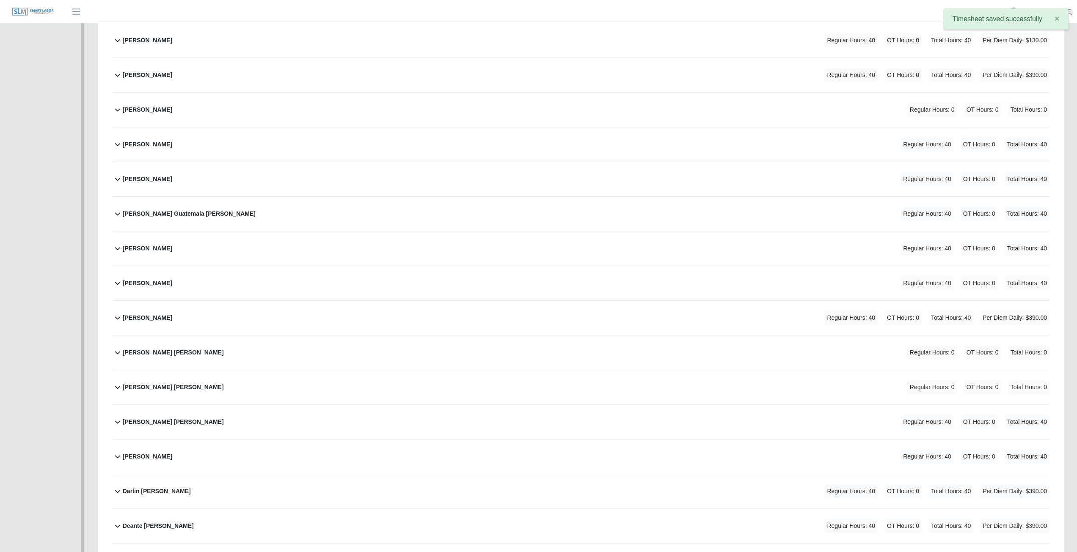
scroll to position [0, 0]
